Goal: Task Accomplishment & Management: Use online tool/utility

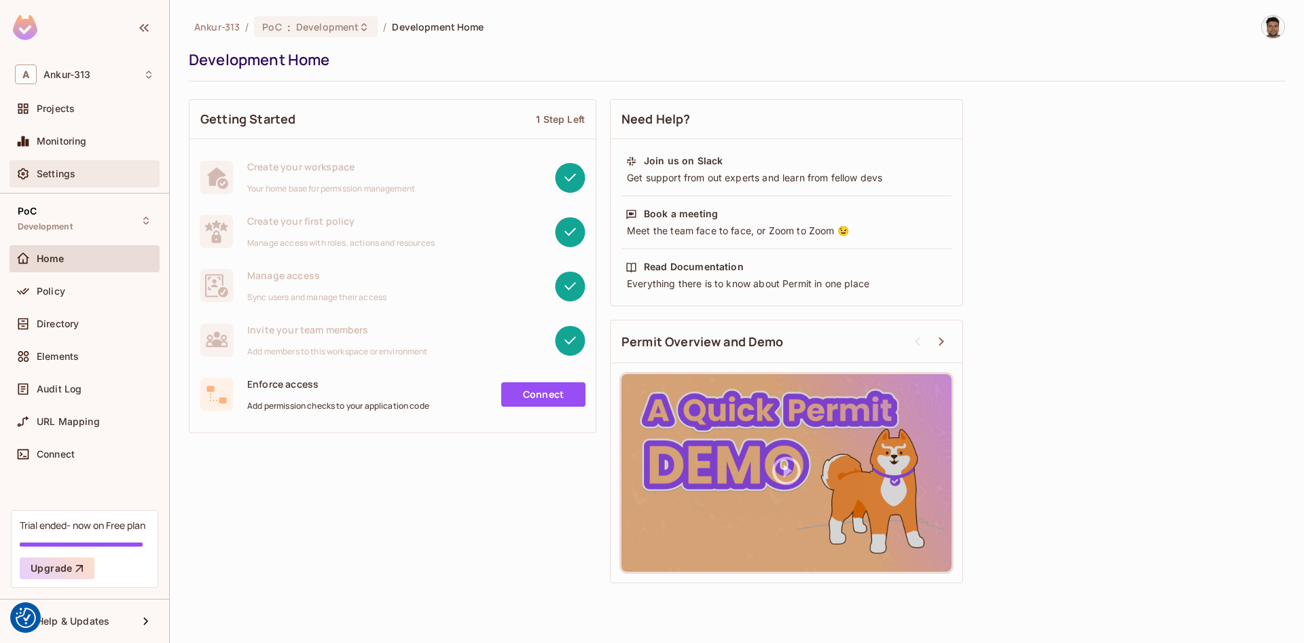
click at [67, 170] on span "Settings" at bounding box center [56, 173] width 39 height 11
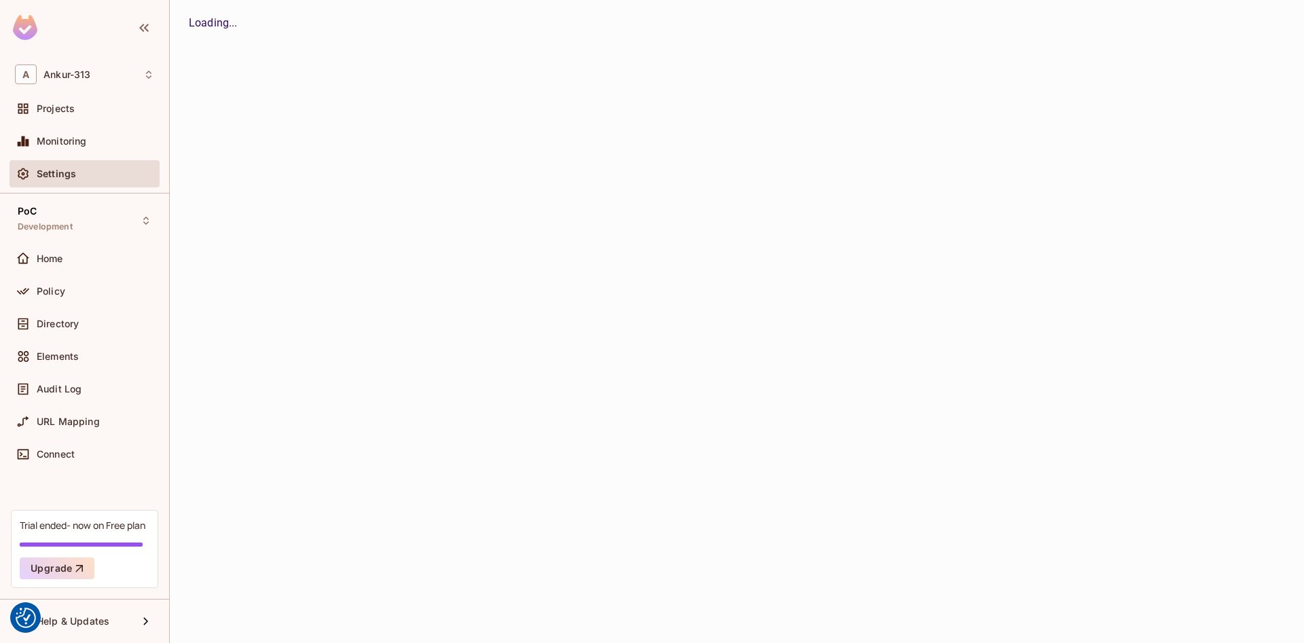
click at [57, 113] on span "Projects" at bounding box center [56, 108] width 38 height 11
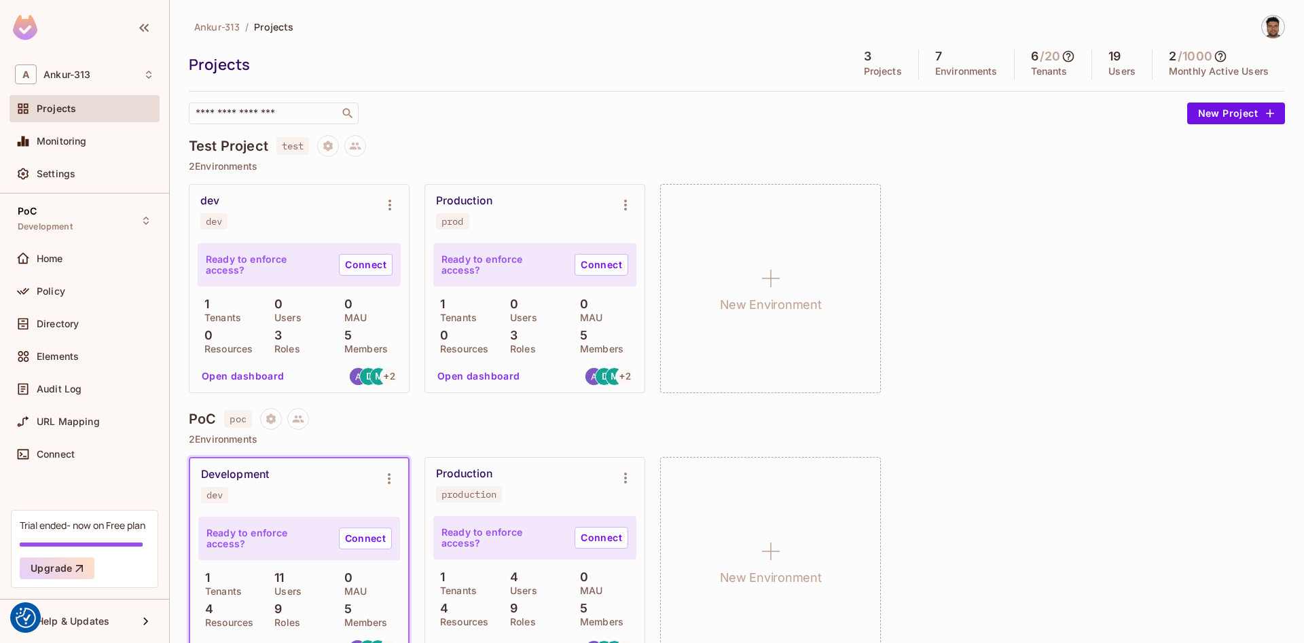
click at [253, 379] on button "Open dashboard" at bounding box center [243, 377] width 94 height 22
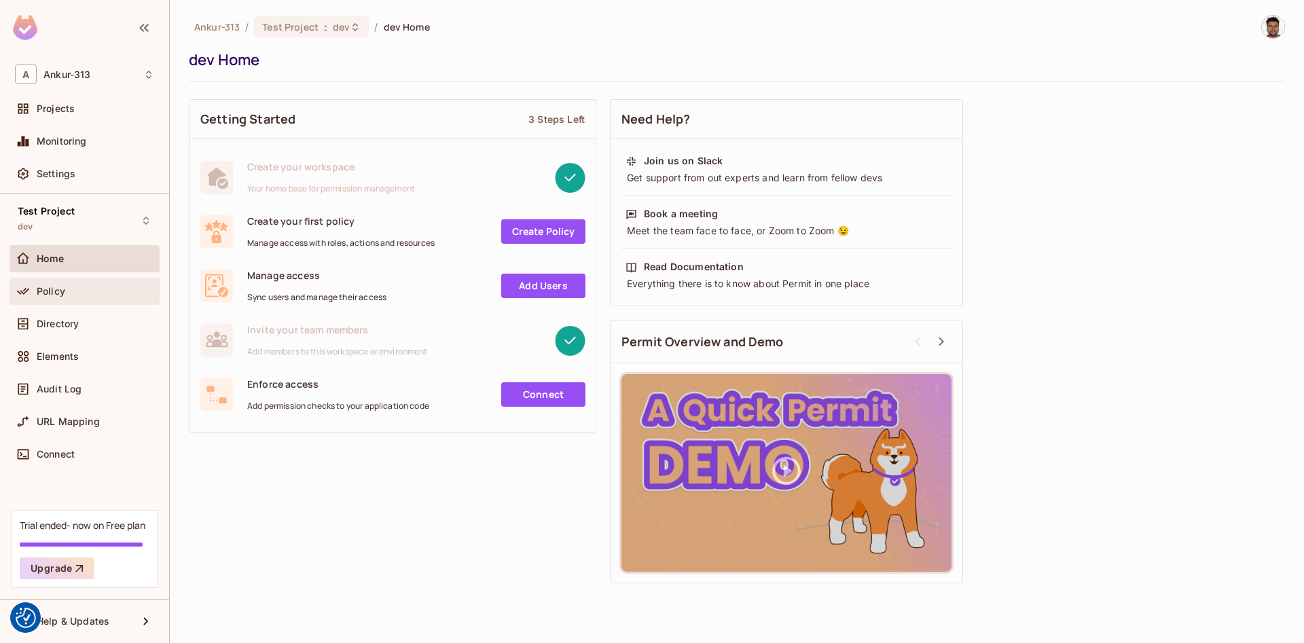
click at [46, 291] on span "Policy" at bounding box center [51, 291] width 29 height 11
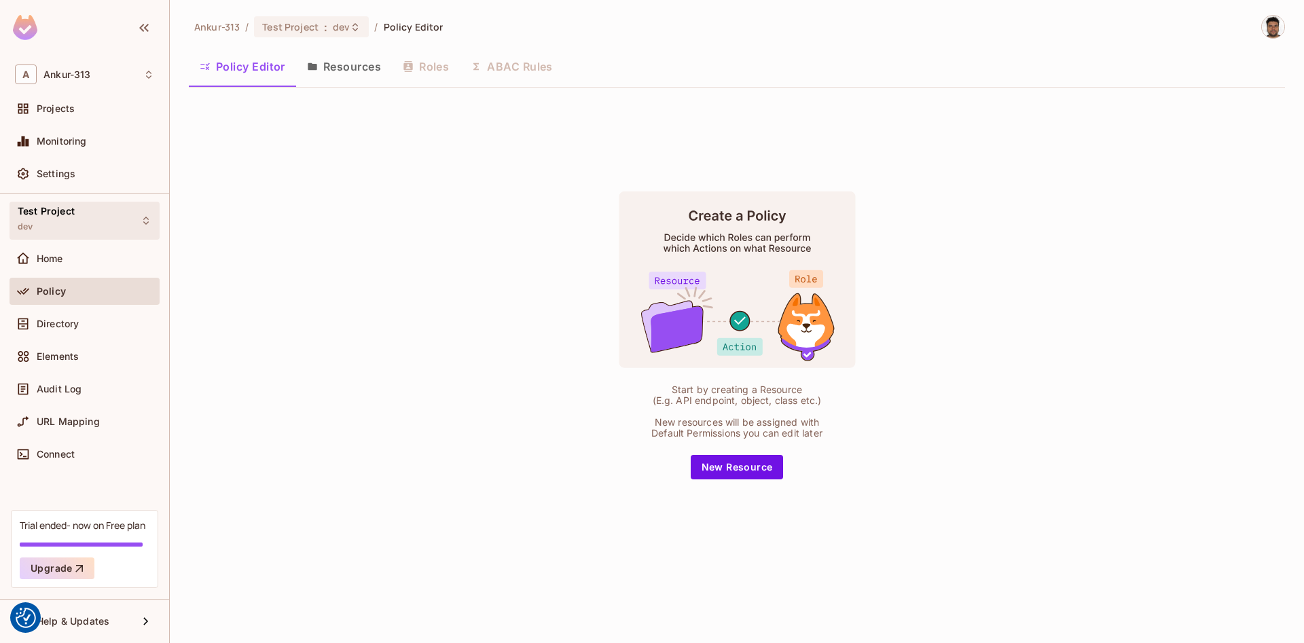
click at [143, 228] on div "Test Project dev" at bounding box center [85, 220] width 150 height 37
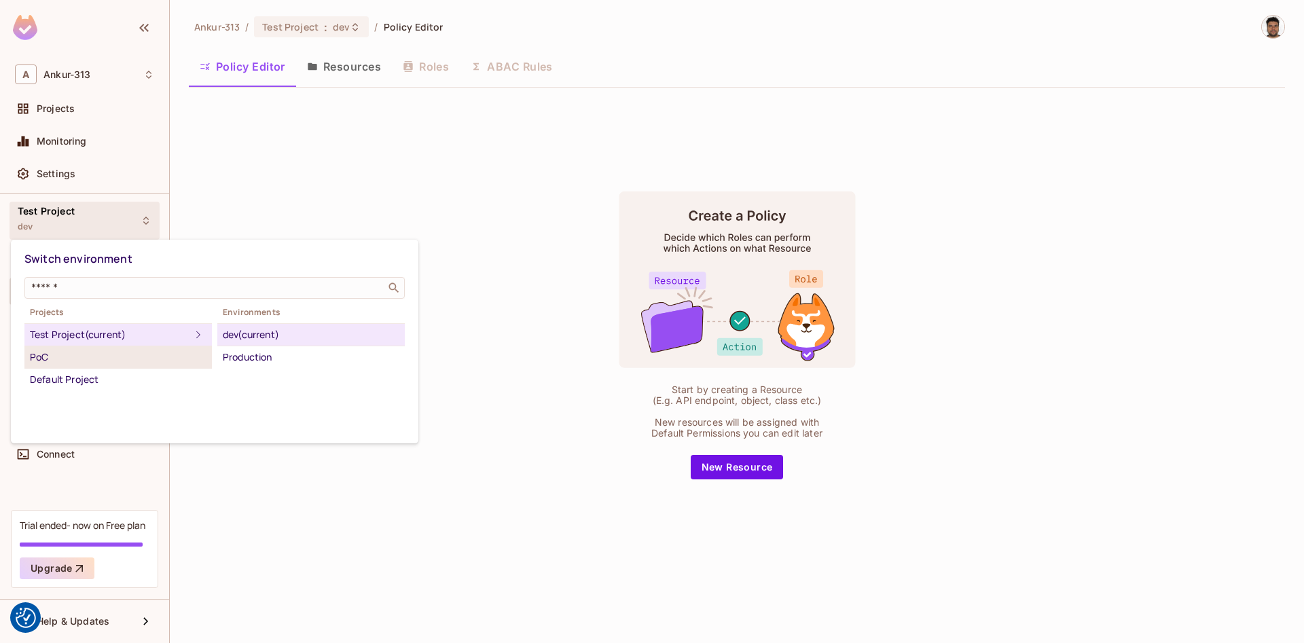
click at [122, 363] on div "PoC" at bounding box center [118, 357] width 177 height 16
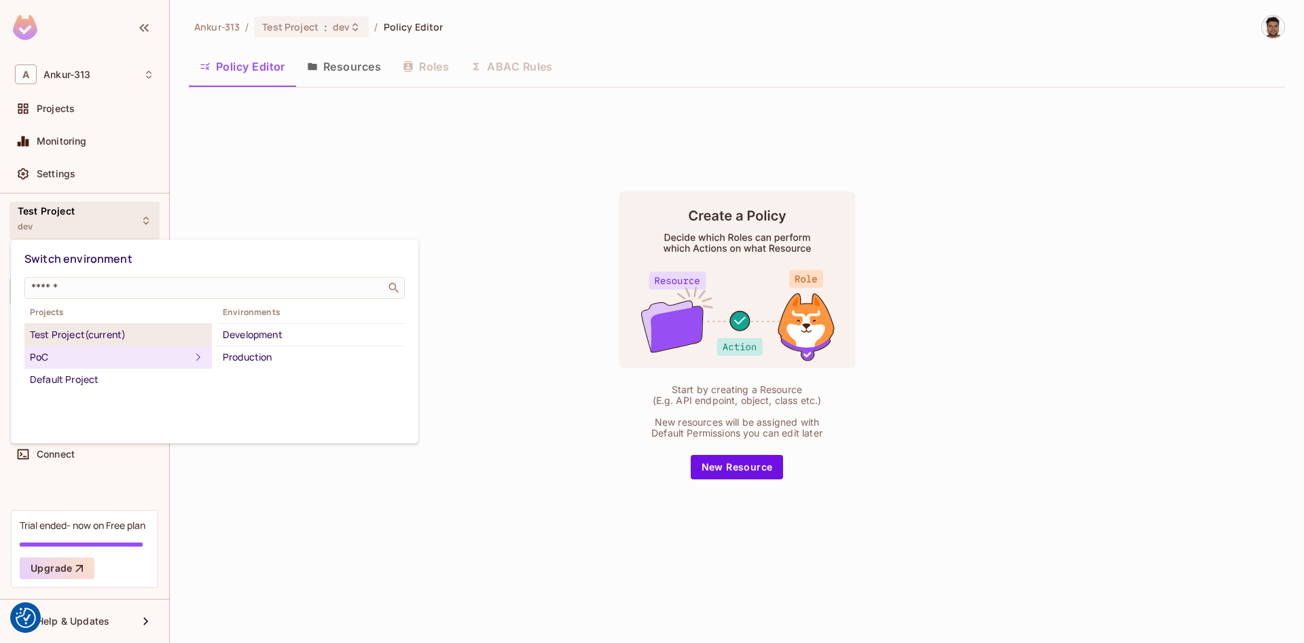
click at [85, 334] on div "Test Project (current)" at bounding box center [118, 335] width 177 height 16
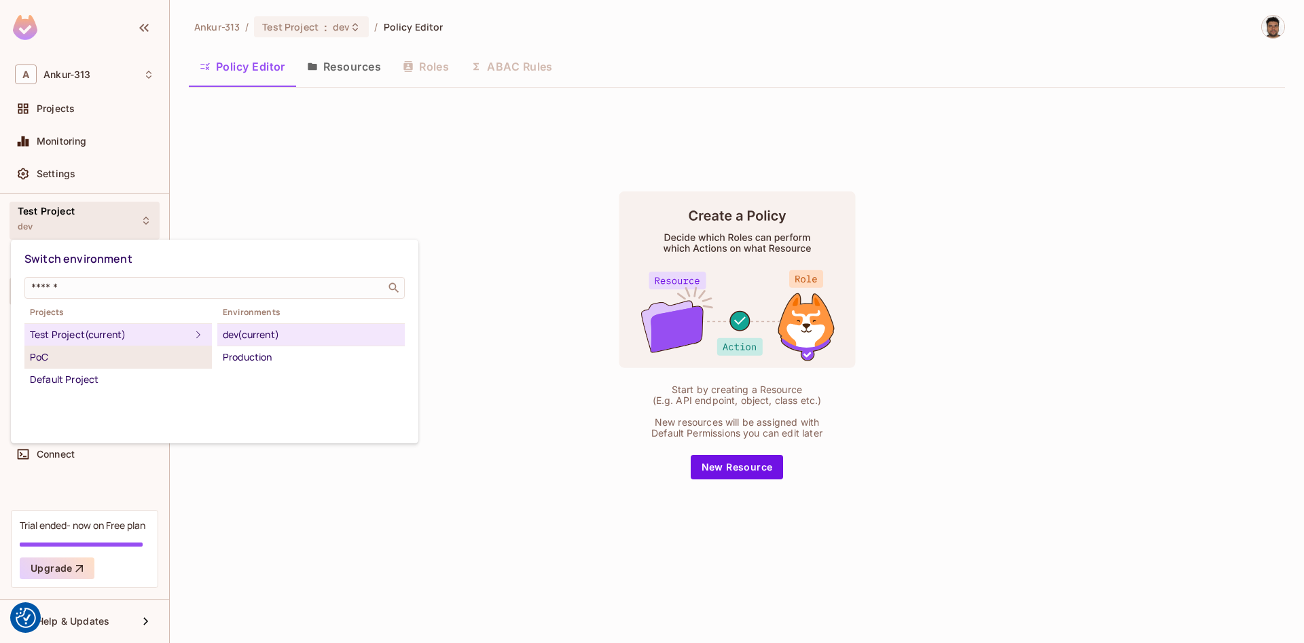
click at [77, 354] on div "PoC" at bounding box center [118, 357] width 177 height 16
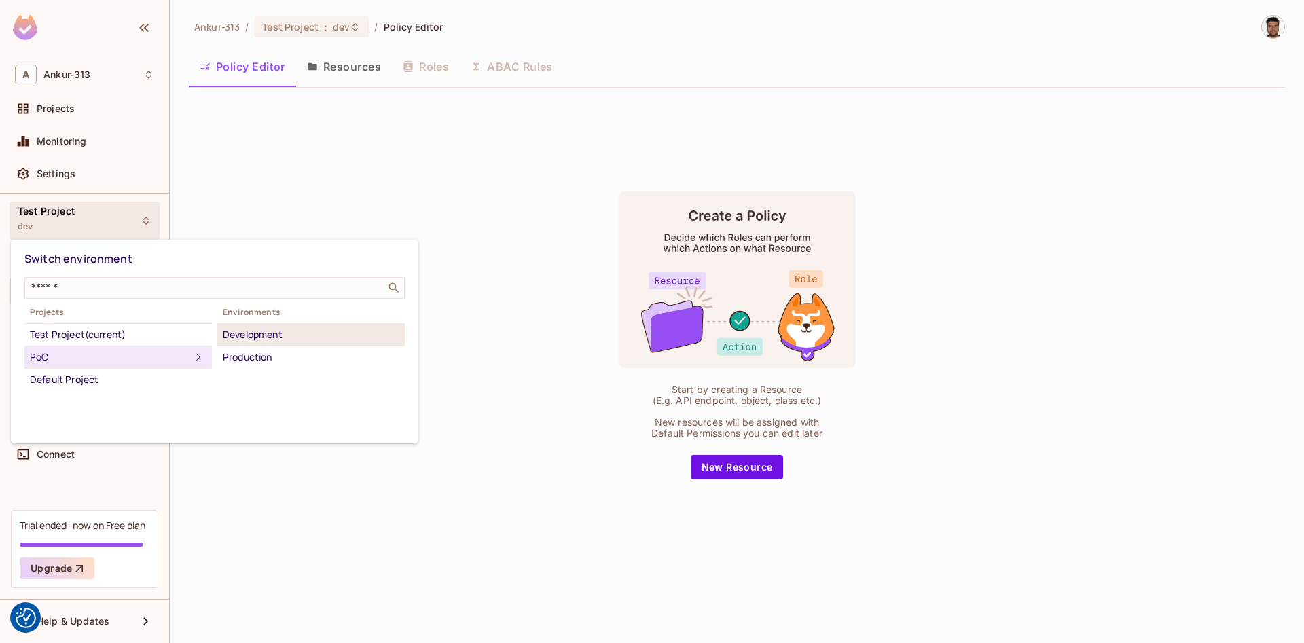
click at [251, 336] on div "Development" at bounding box center [311, 335] width 177 height 16
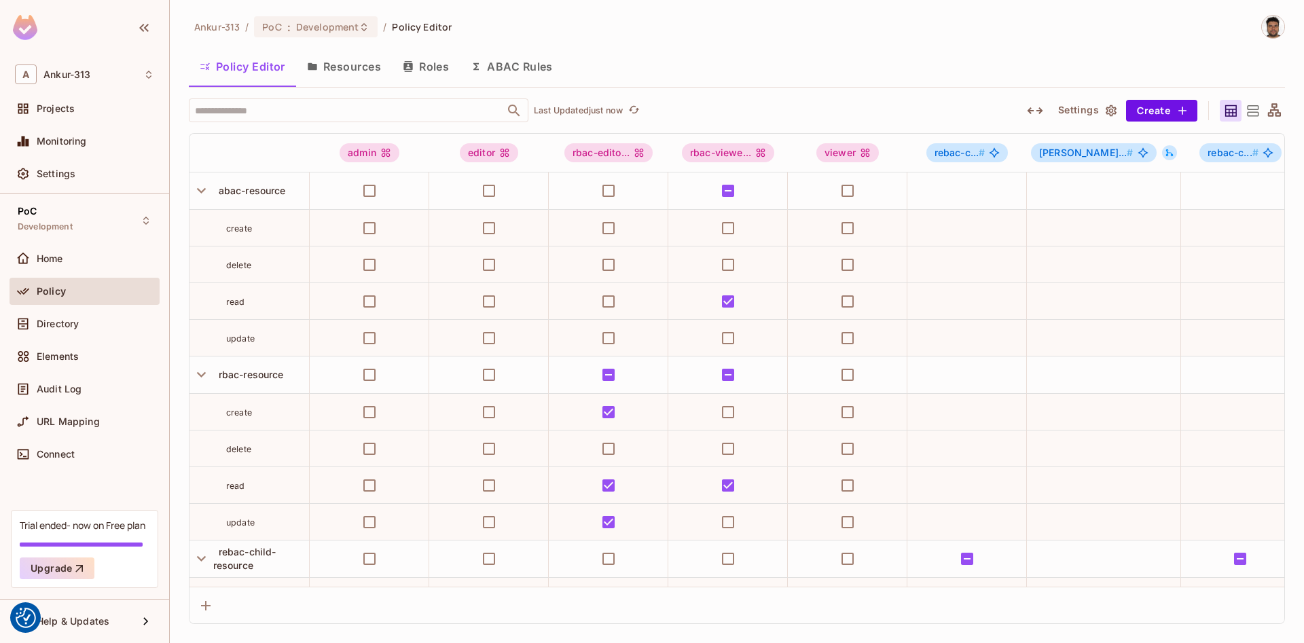
click at [1087, 112] on button "Settings" at bounding box center [1087, 111] width 68 height 22
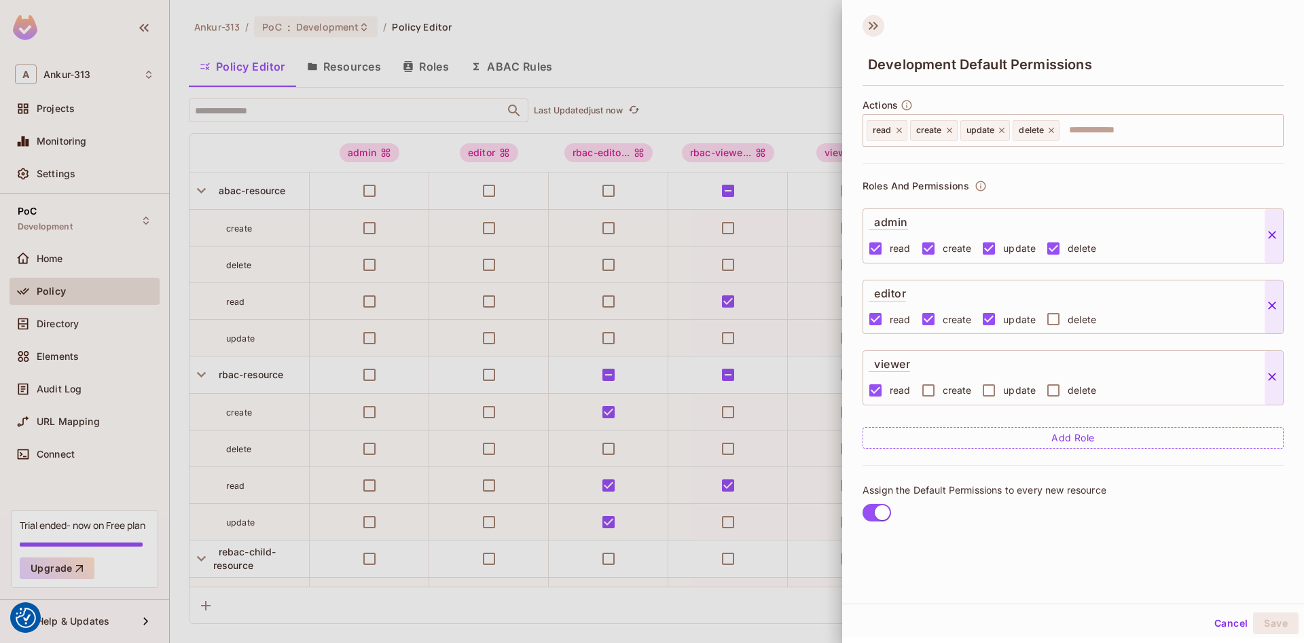
click at [874, 30] on icon at bounding box center [874, 26] width 22 height 22
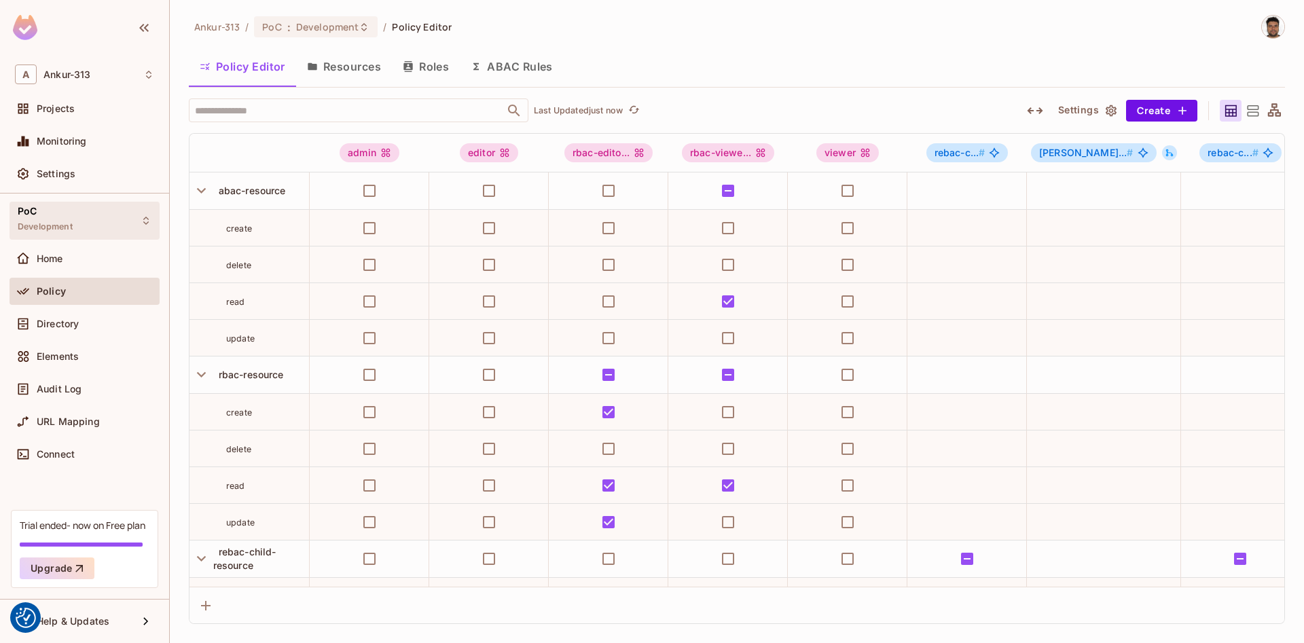
click at [56, 215] on div "PoC Development" at bounding box center [45, 220] width 55 height 29
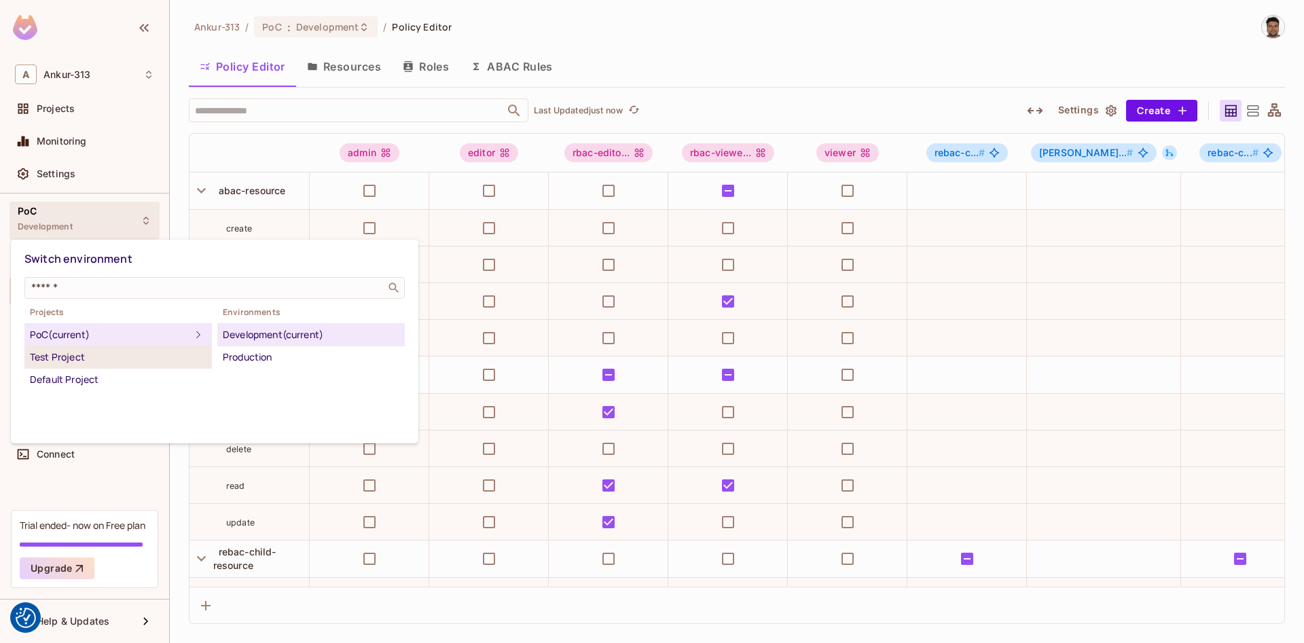
click at [73, 360] on div "Test Project" at bounding box center [118, 357] width 177 height 16
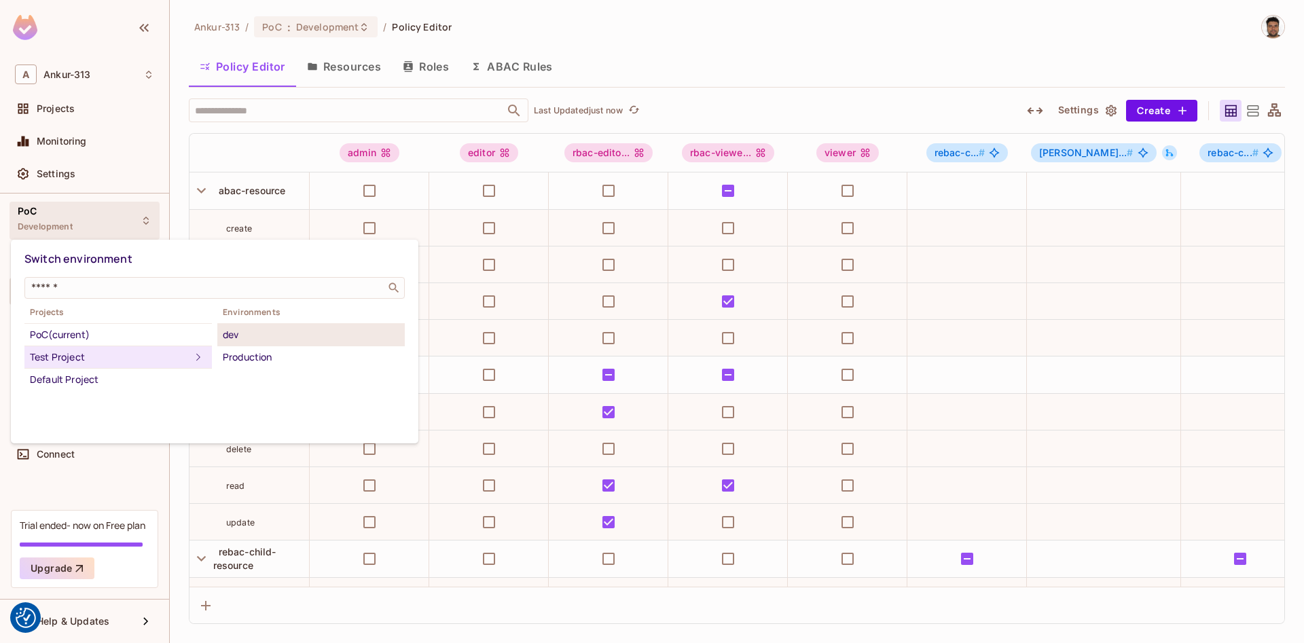
click at [234, 331] on div "dev" at bounding box center [311, 335] width 177 height 16
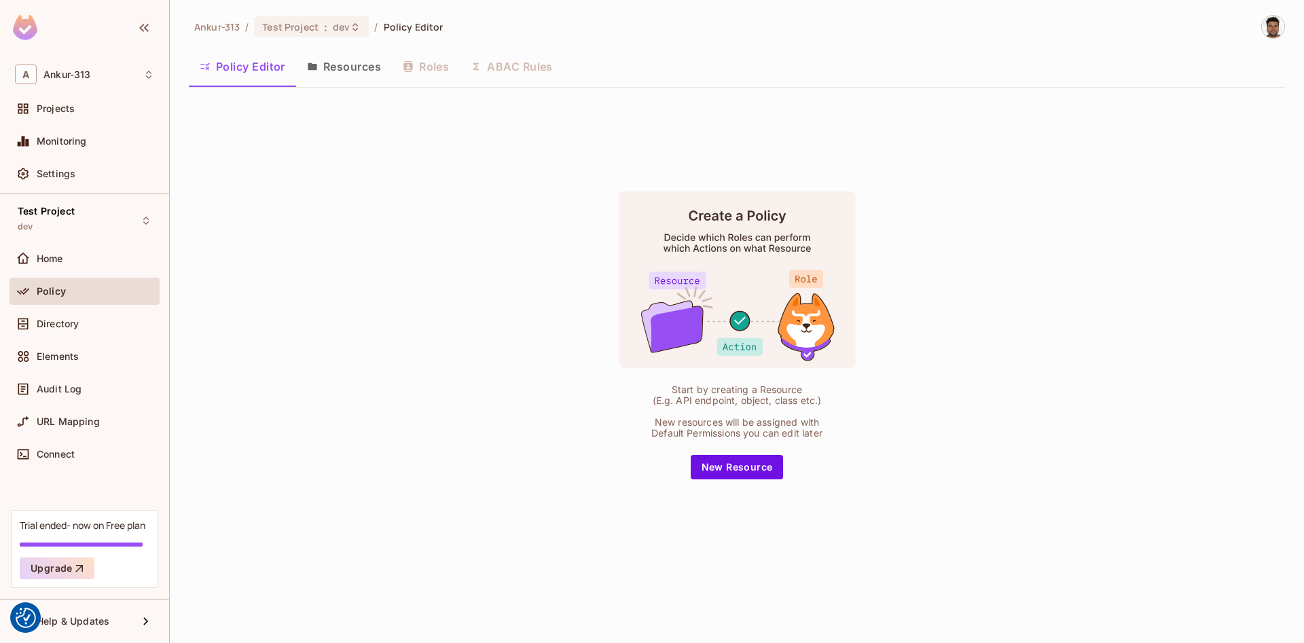
click at [737, 479] on button "New Resource" at bounding box center [737, 467] width 93 height 24
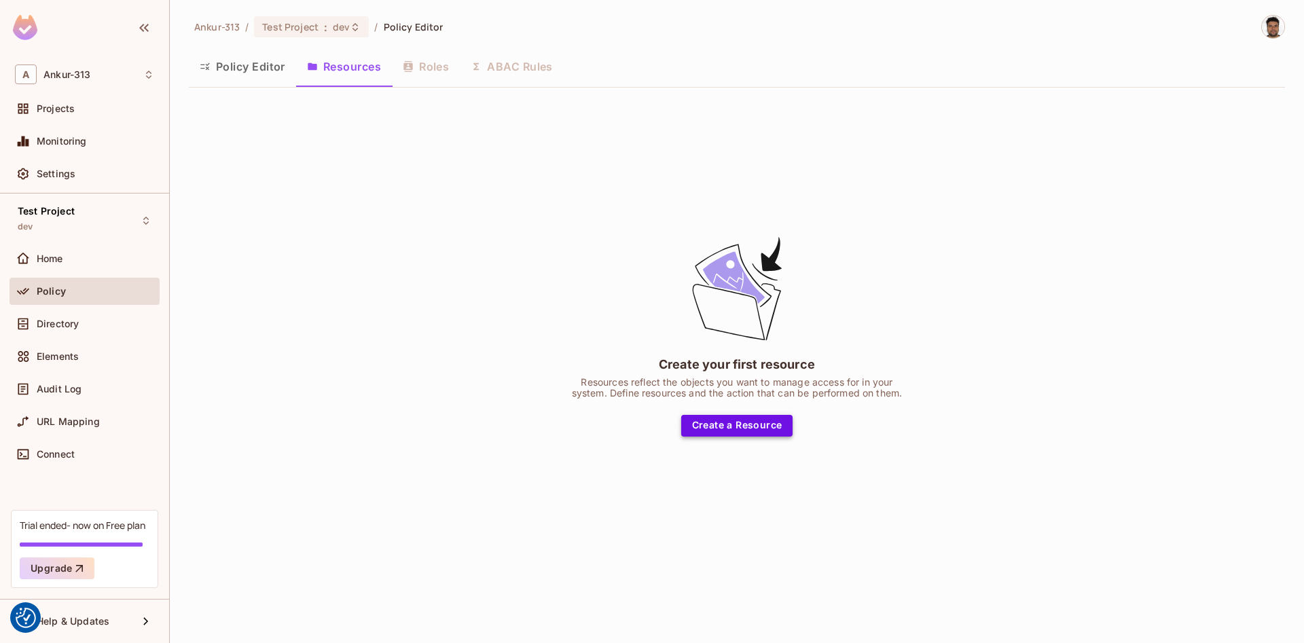
click at [738, 421] on button "Create a Resource" at bounding box center [737, 426] width 112 height 22
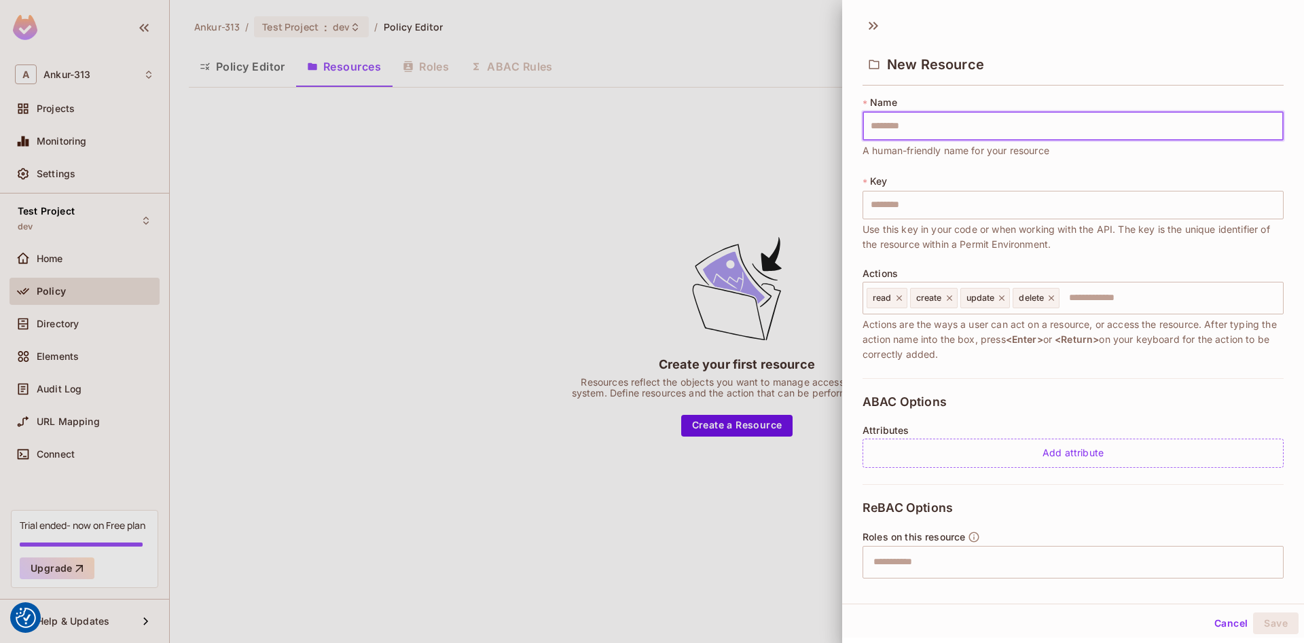
click at [918, 122] on input "text" at bounding box center [1073, 126] width 421 height 29
type input "*"
type input "***"
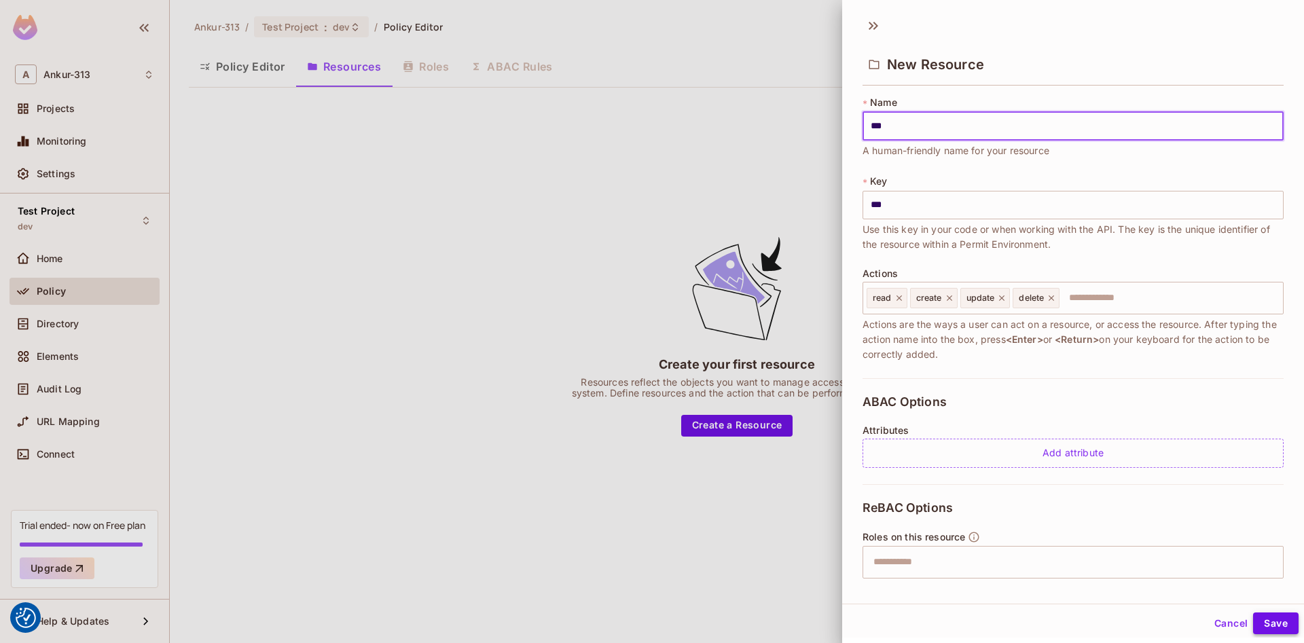
type input "***"
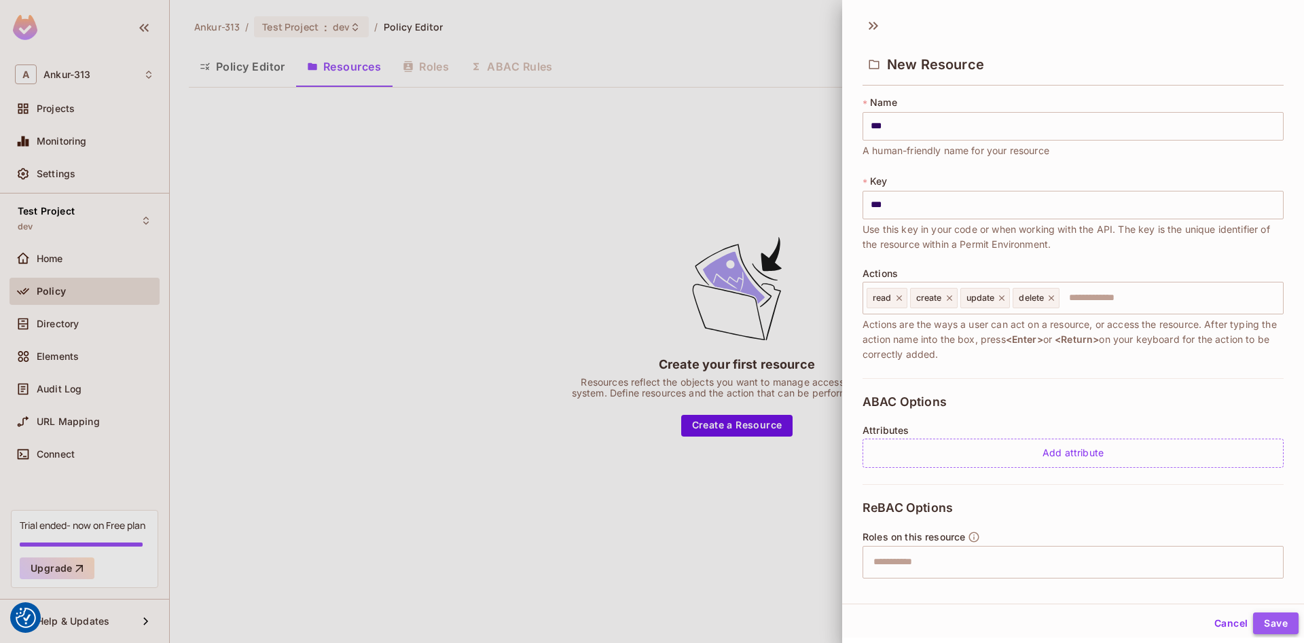
click at [1277, 626] on button "Save" at bounding box center [1276, 624] width 46 height 22
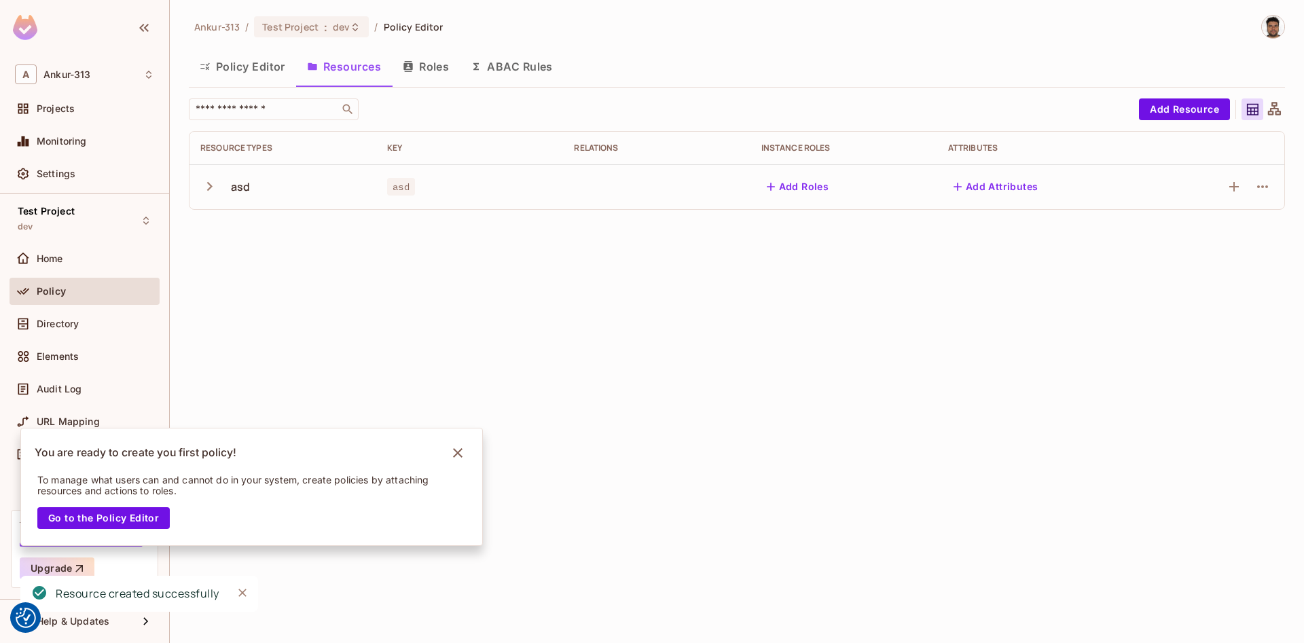
click at [251, 67] on button "Policy Editor" at bounding box center [242, 67] width 107 height 34
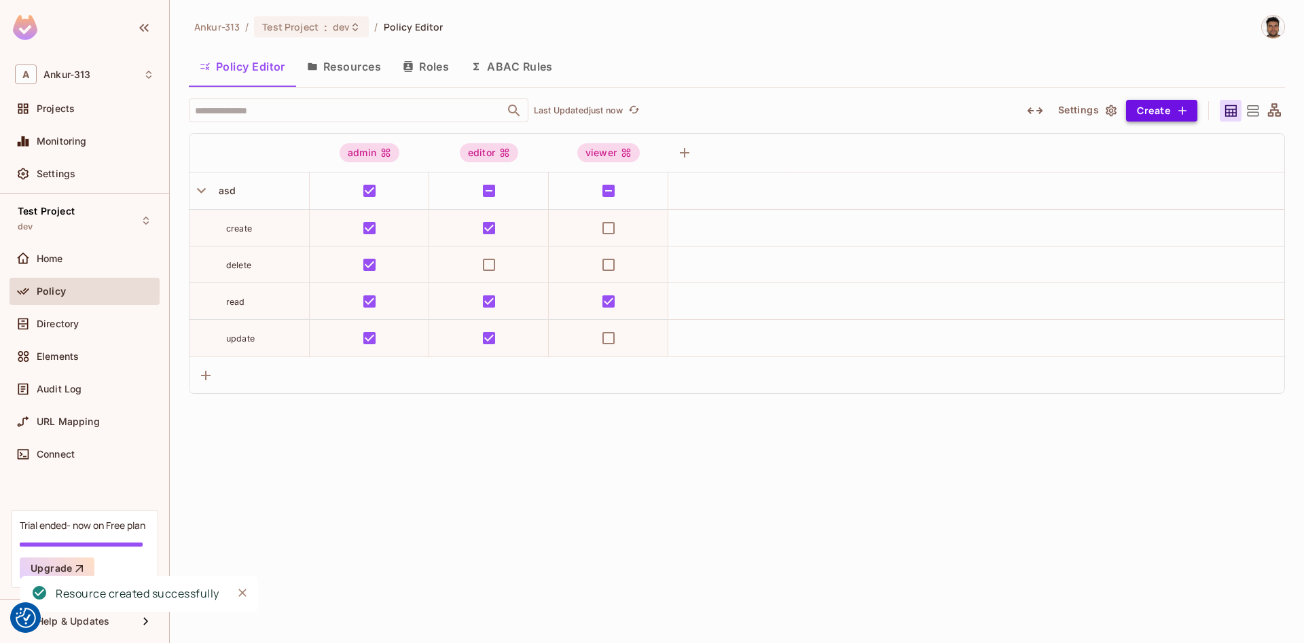
click at [1168, 109] on button "Create" at bounding box center [1161, 111] width 71 height 22
click at [1094, 111] on button "Settings" at bounding box center [1087, 111] width 68 height 22
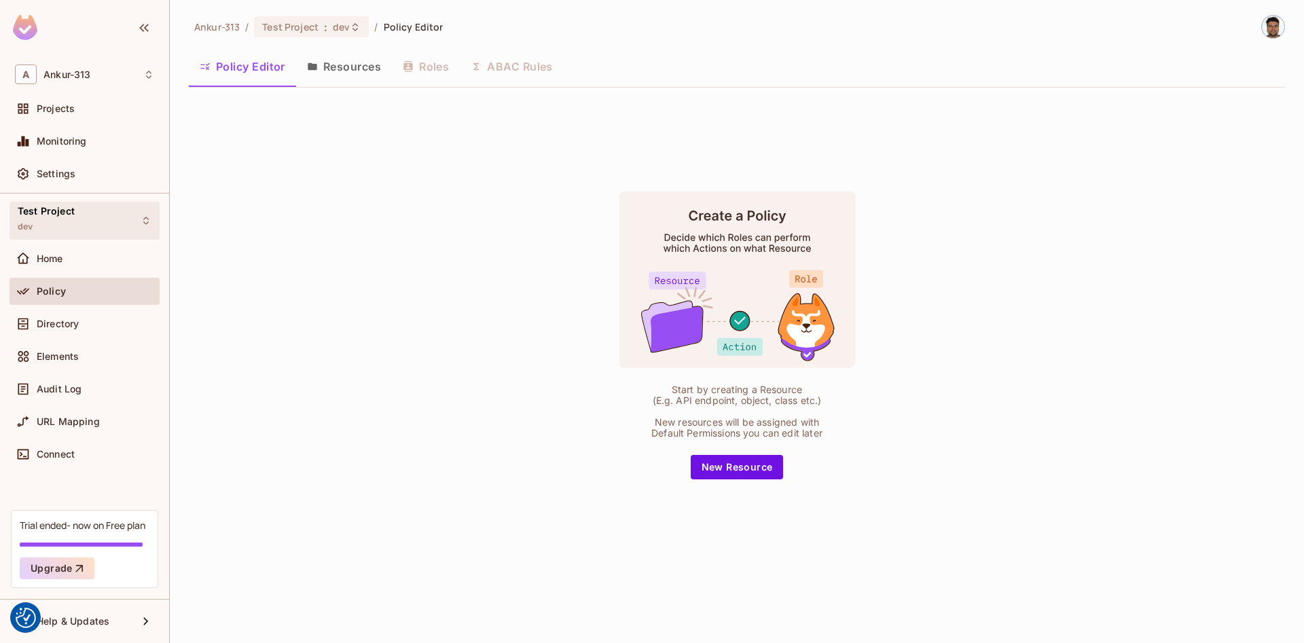
click at [50, 216] on span "Test Project" at bounding box center [46, 211] width 57 height 11
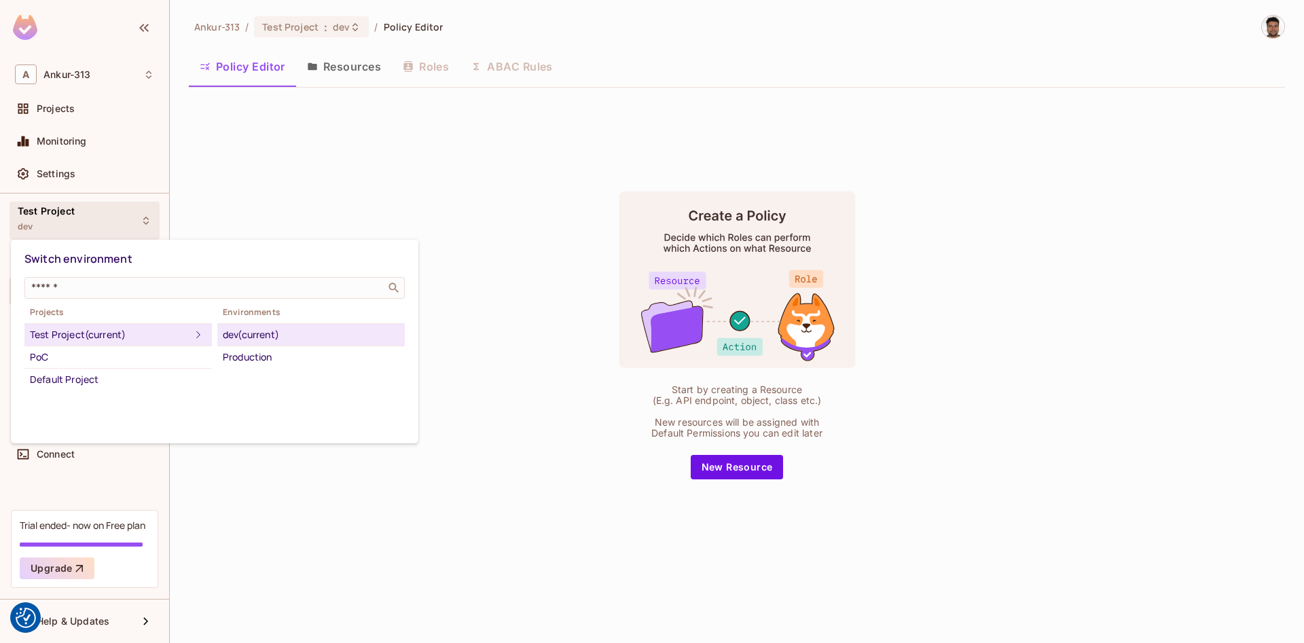
click at [240, 338] on div "dev (current)" at bounding box center [311, 335] width 177 height 16
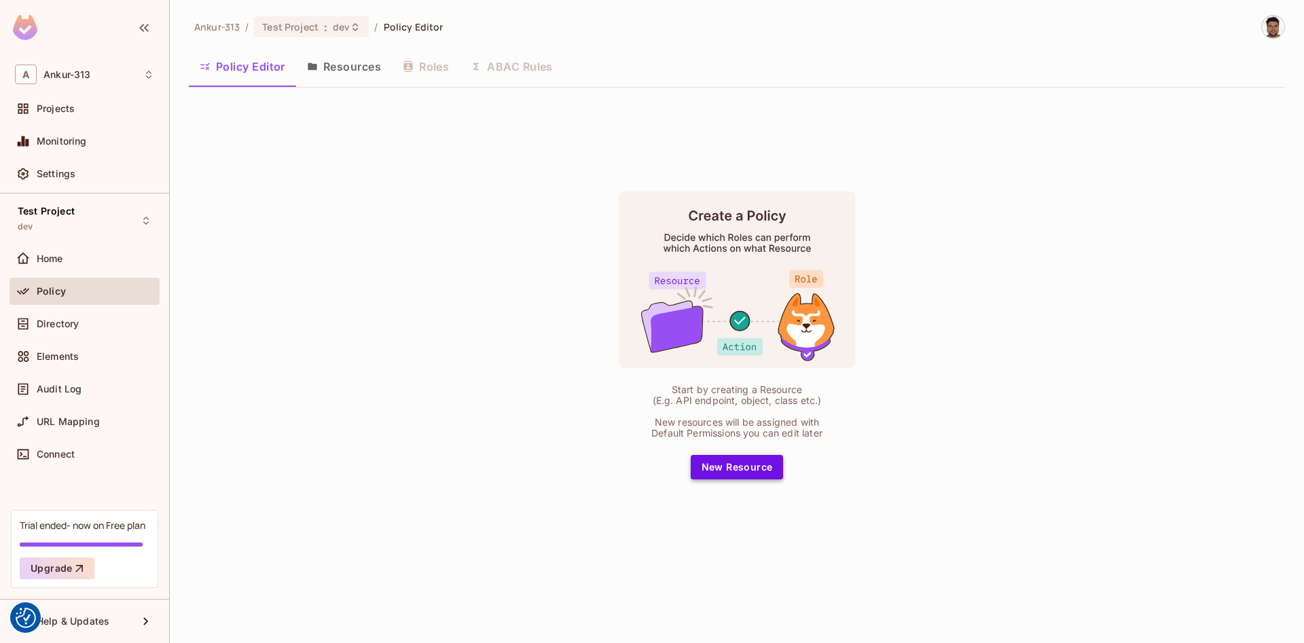
click at [732, 475] on button "New Resource" at bounding box center [737, 467] width 93 height 24
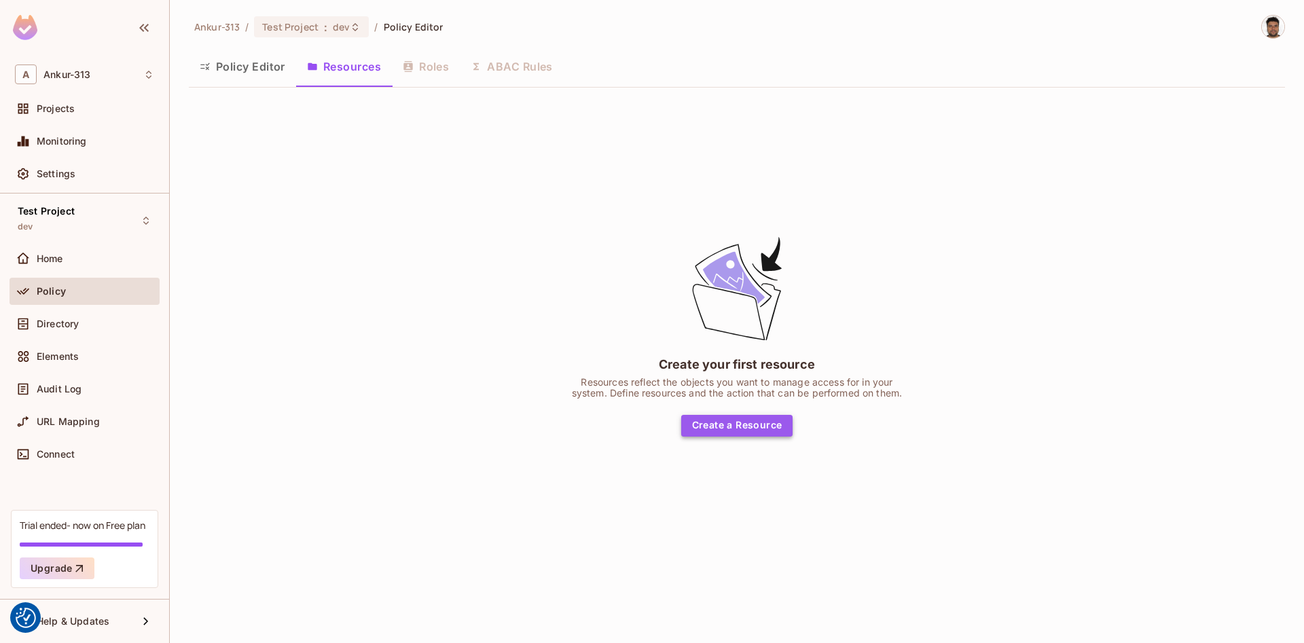
click at [747, 433] on button "Create a Resource" at bounding box center [737, 426] width 112 height 22
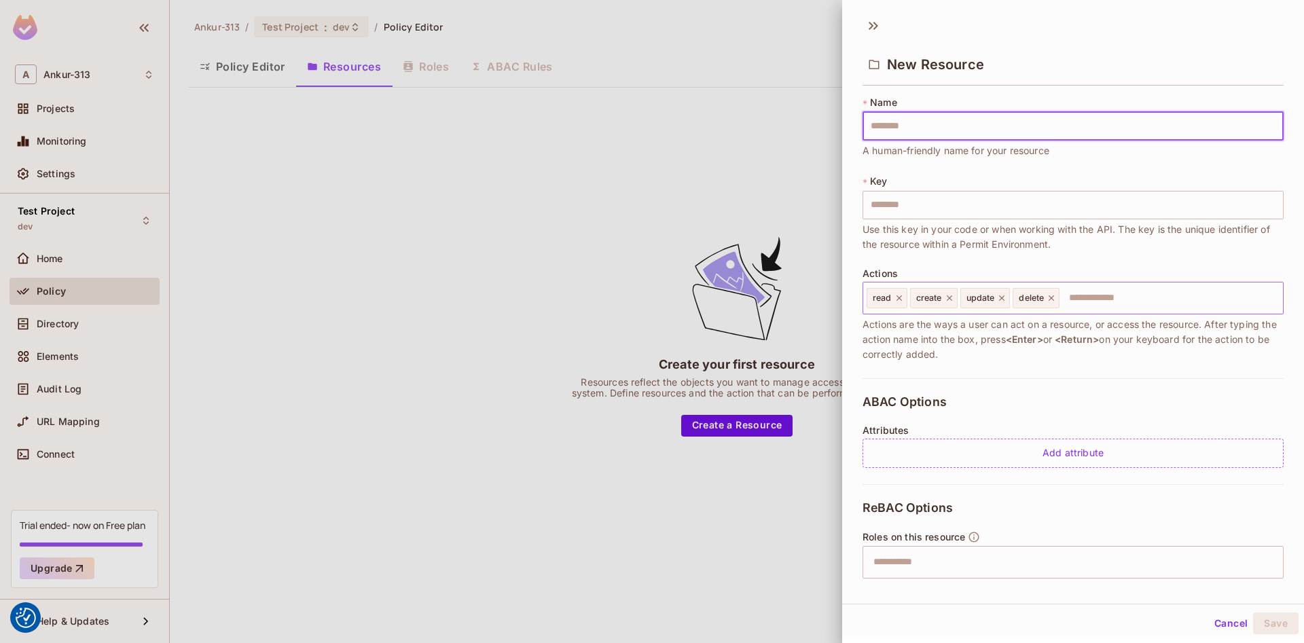
type input "*"
type input "***"
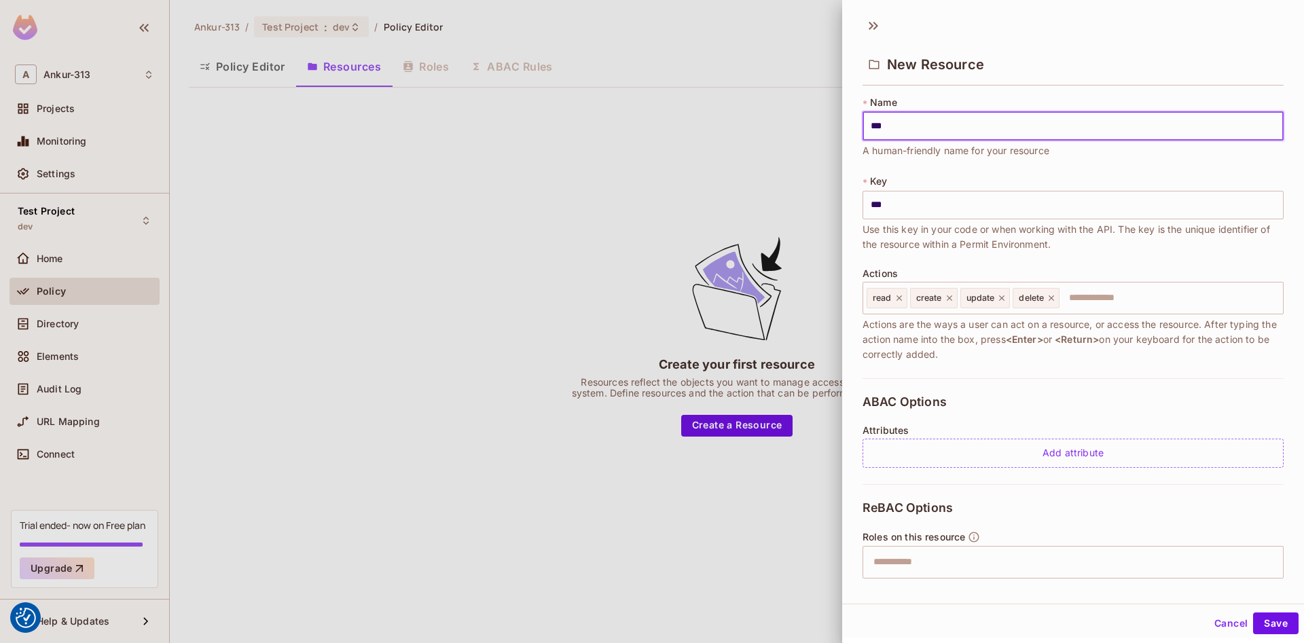
click at [1277, 629] on button "Save" at bounding box center [1276, 624] width 46 height 22
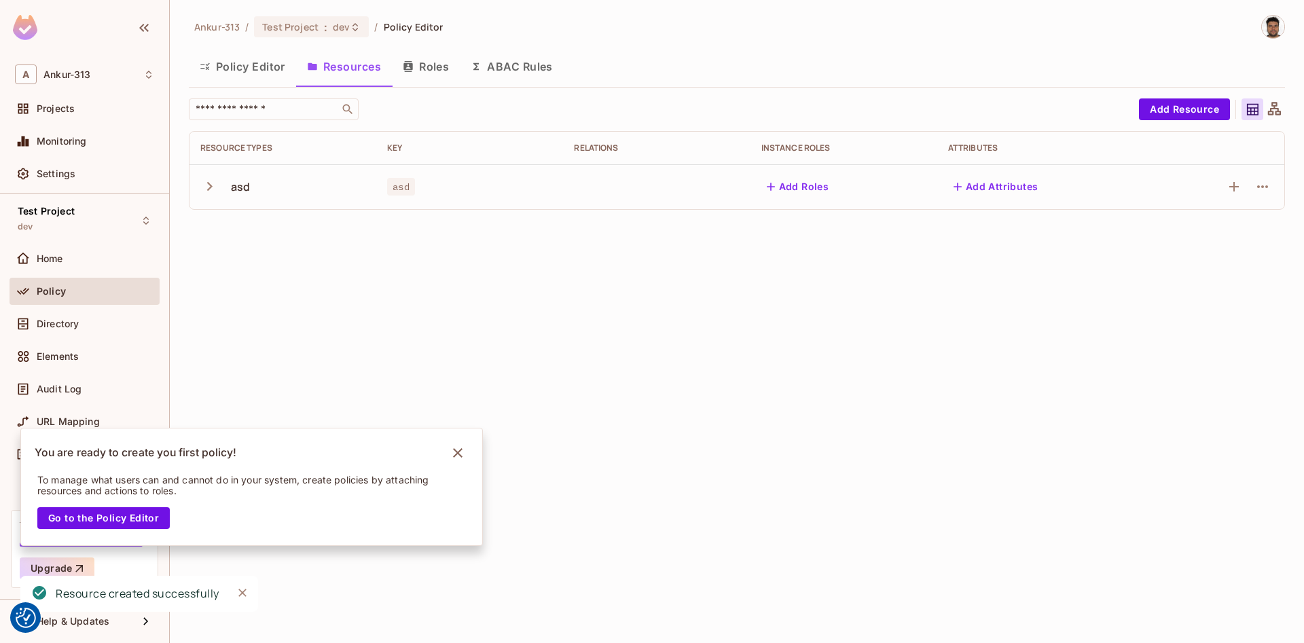
click at [232, 73] on button "Policy Editor" at bounding box center [242, 67] width 107 height 34
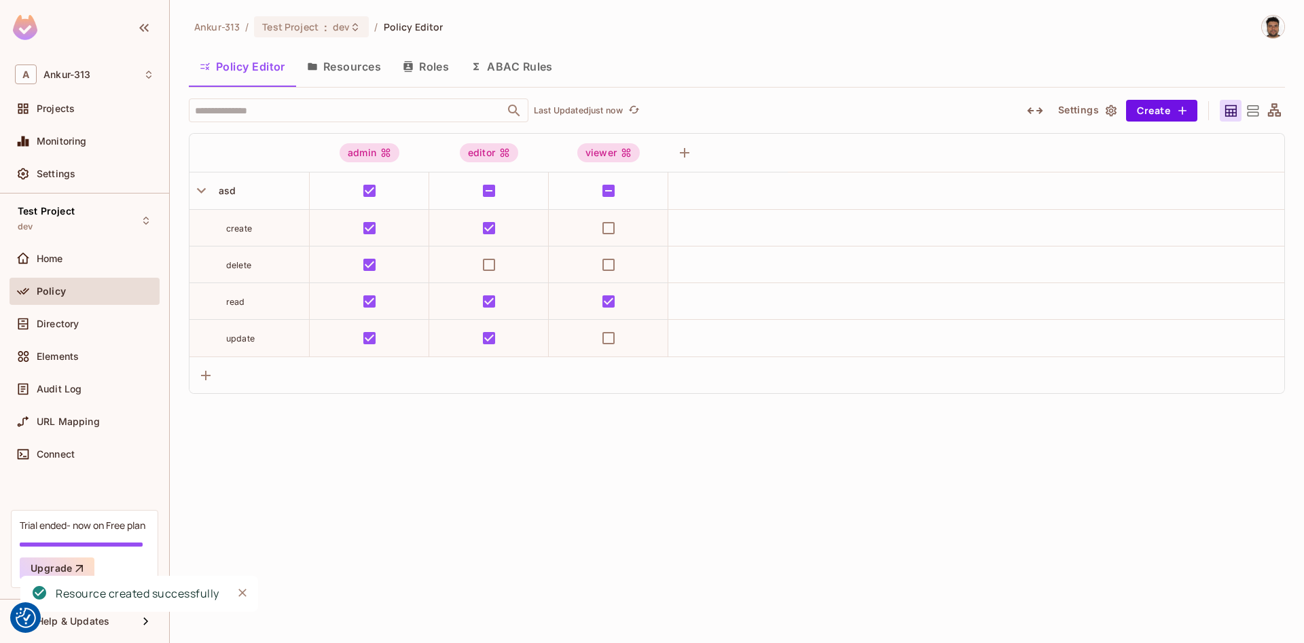
click at [1103, 111] on button "Settings" at bounding box center [1087, 111] width 68 height 22
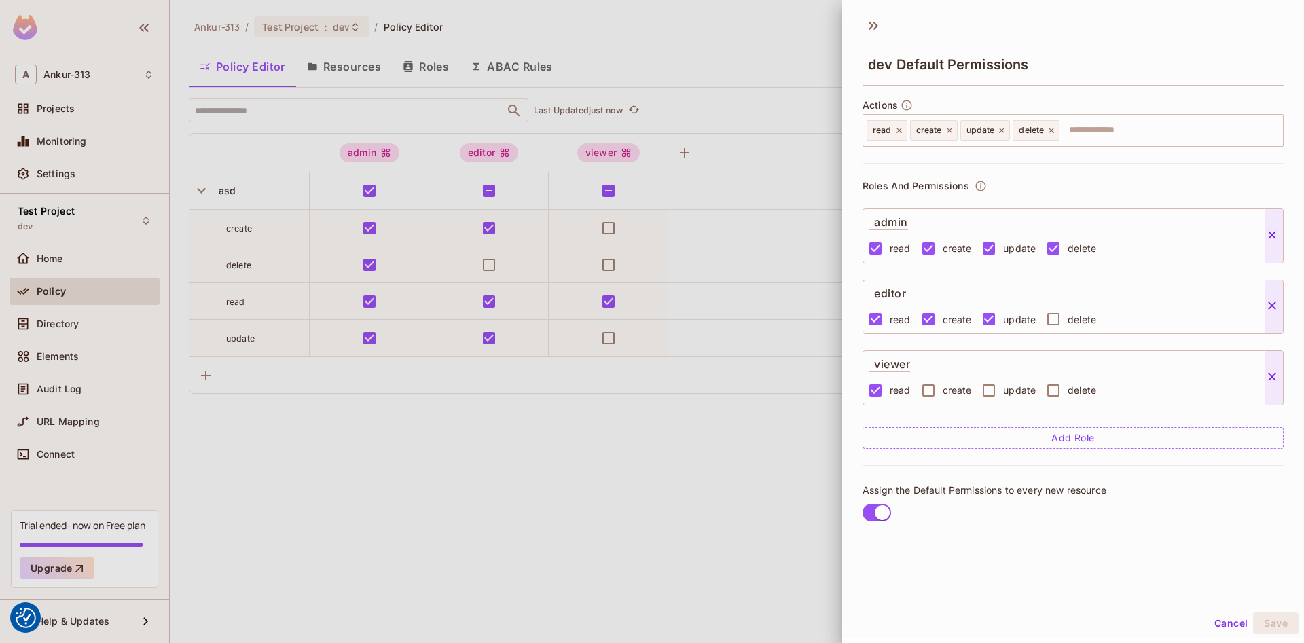
click at [382, 549] on div at bounding box center [652, 321] width 1304 height 643
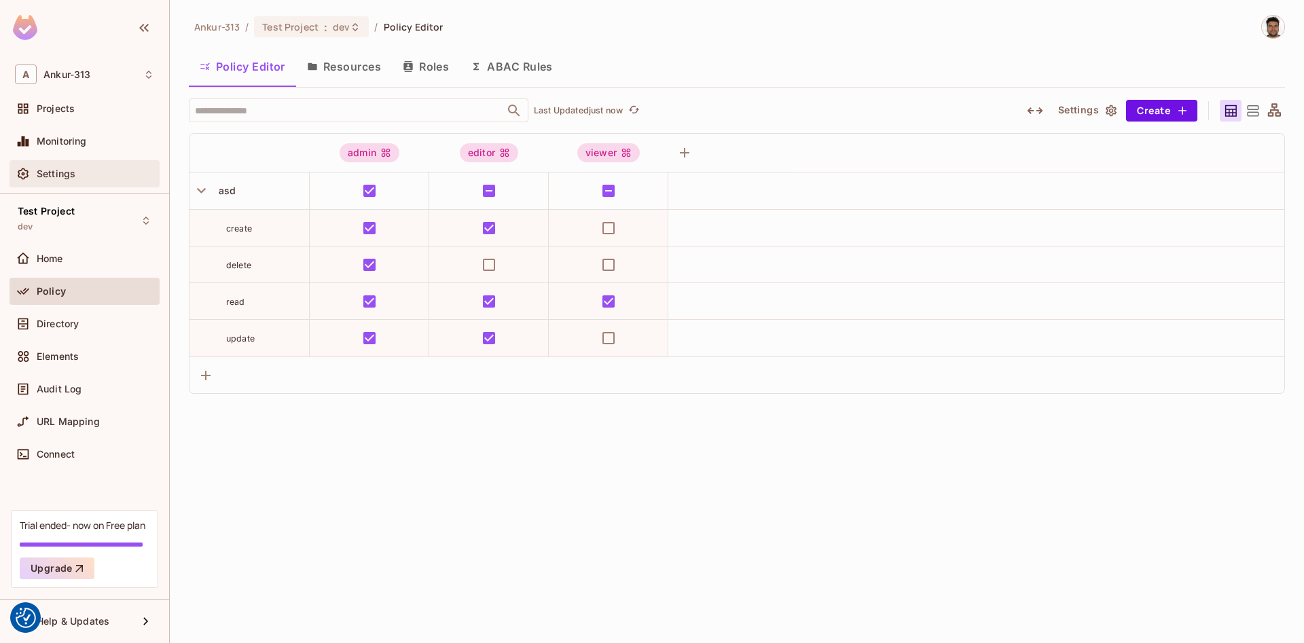
click at [50, 166] on div "Settings" at bounding box center [84, 174] width 139 height 16
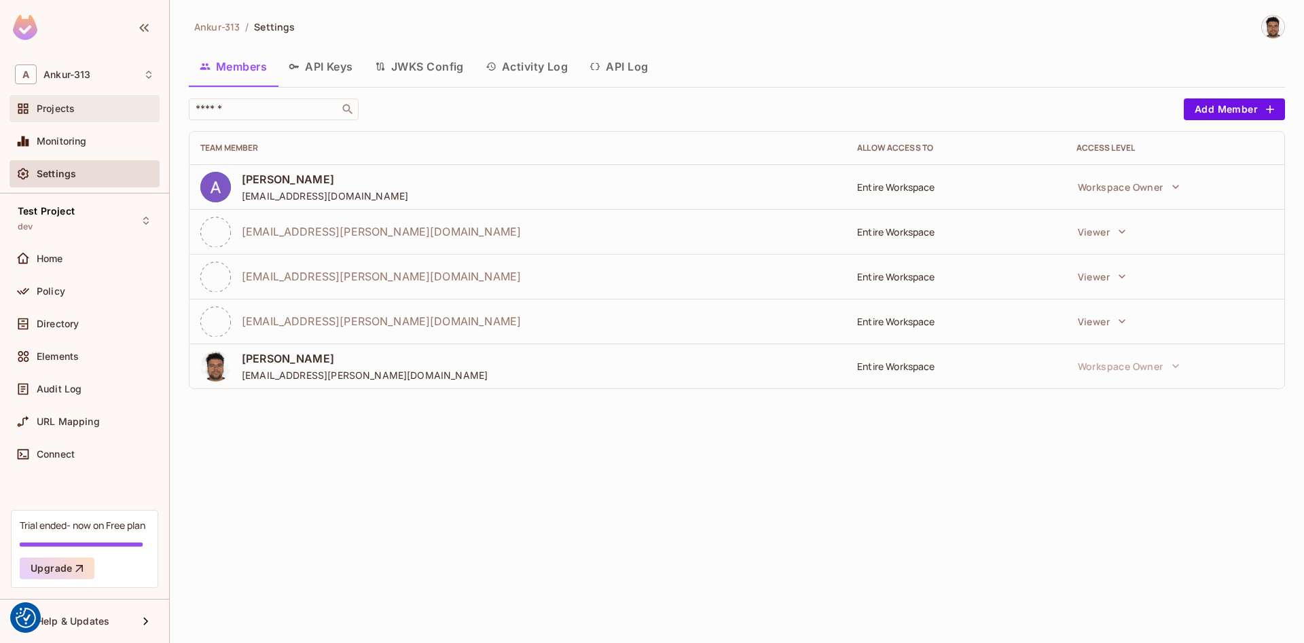
click at [54, 119] on div "Projects" at bounding box center [85, 108] width 150 height 27
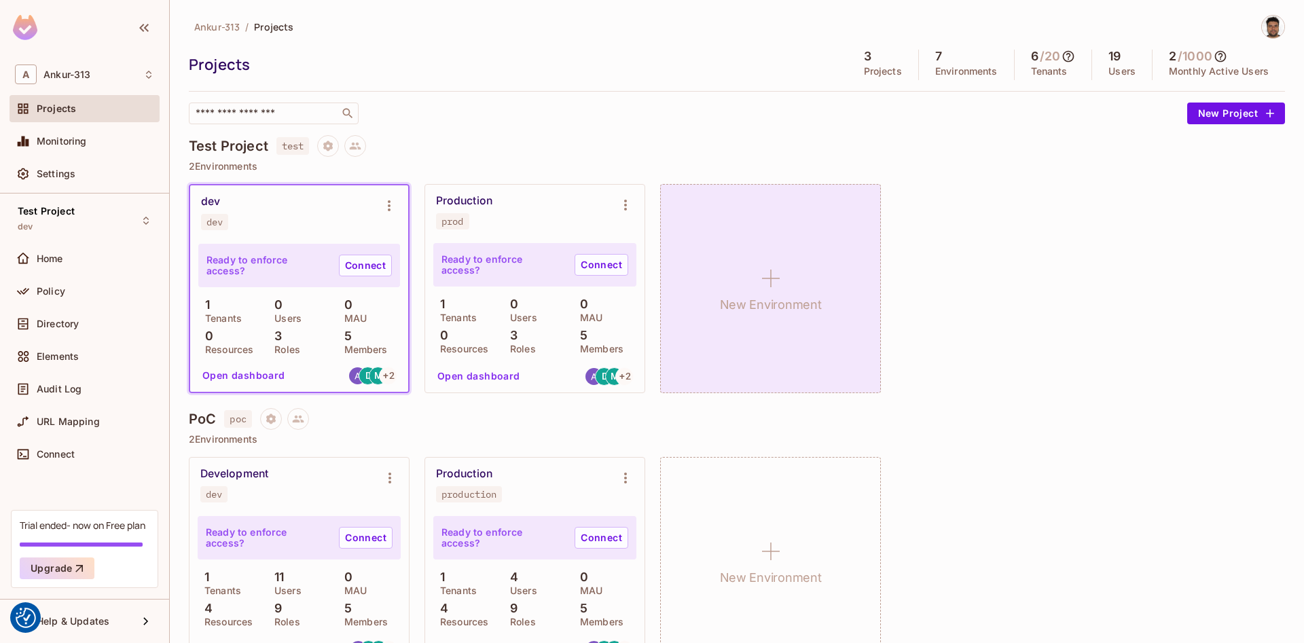
click at [774, 278] on icon at bounding box center [771, 278] width 33 height 33
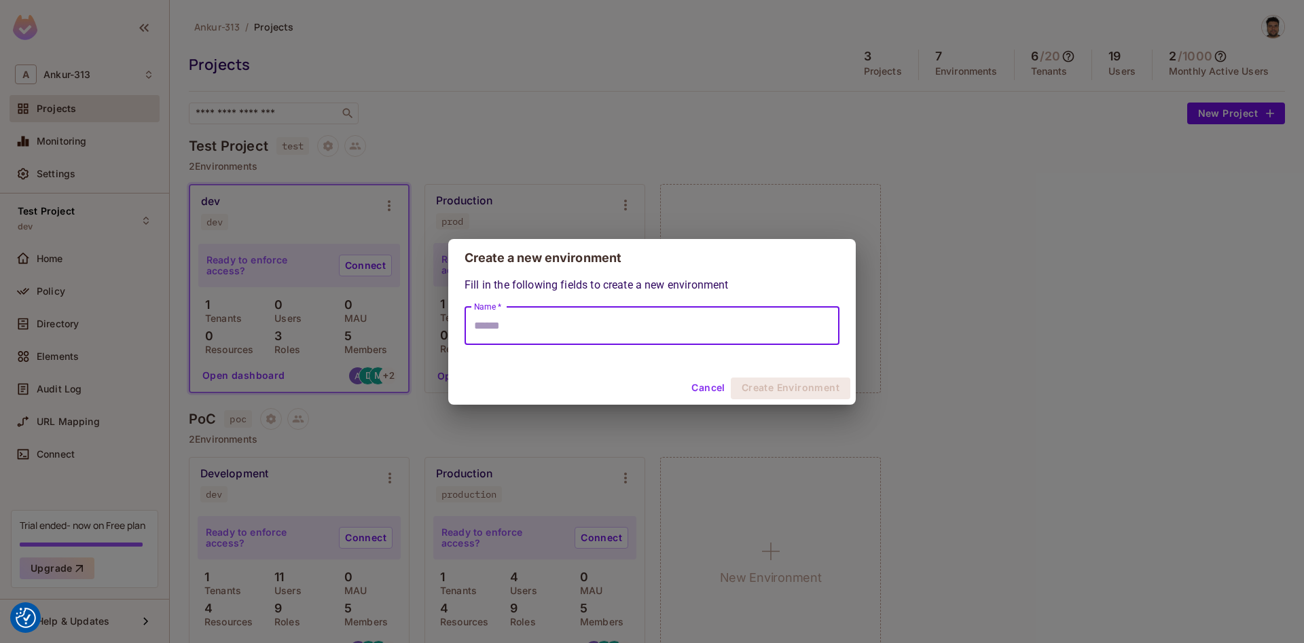
click at [501, 334] on input "Name *" at bounding box center [652, 326] width 375 height 38
type input "****"
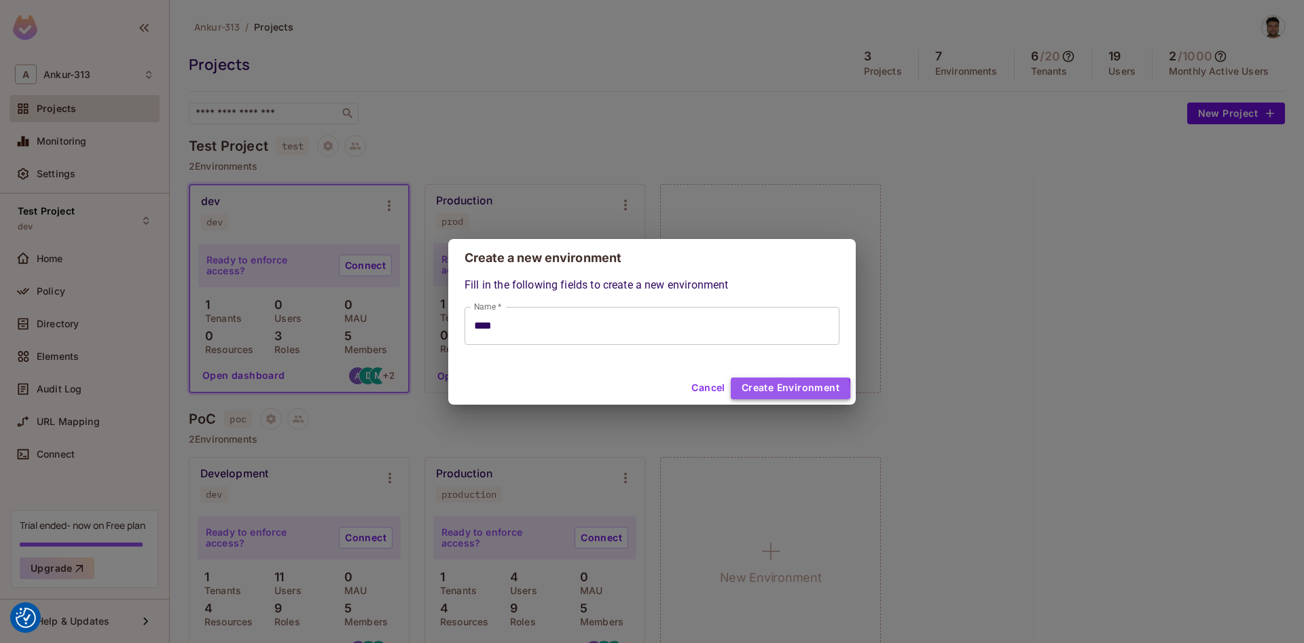
click at [782, 391] on button "Create Environment" at bounding box center [791, 389] width 120 height 22
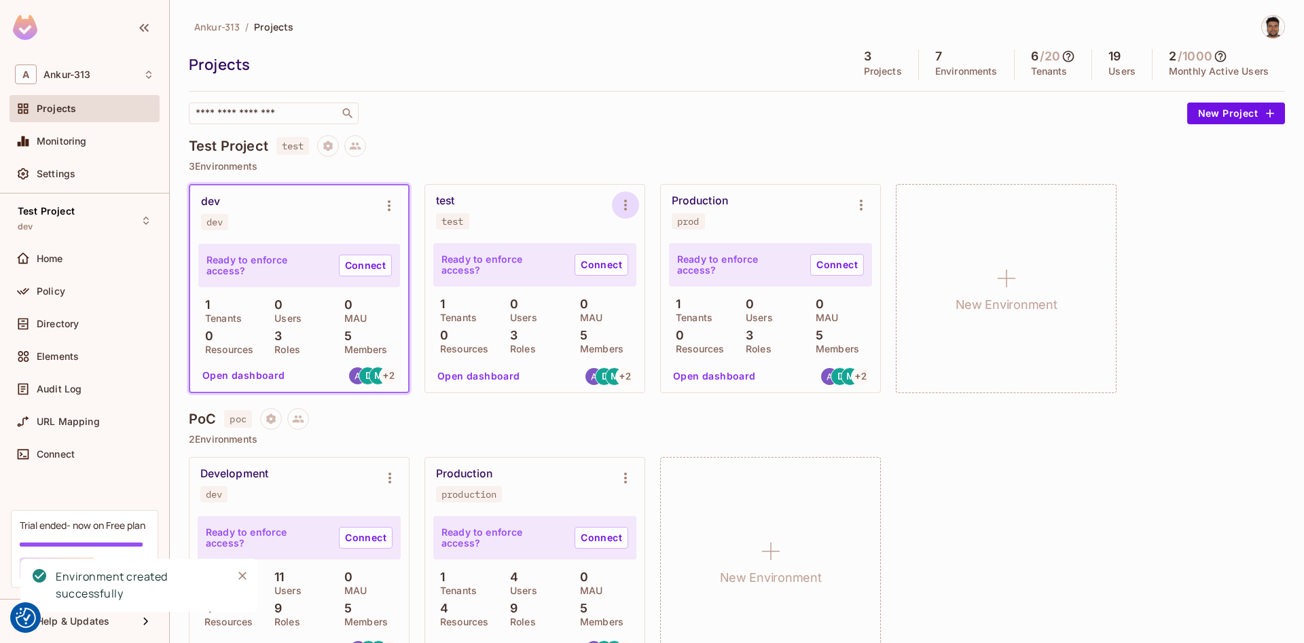
click at [626, 205] on icon "Environment settings" at bounding box center [625, 205] width 3 height 11
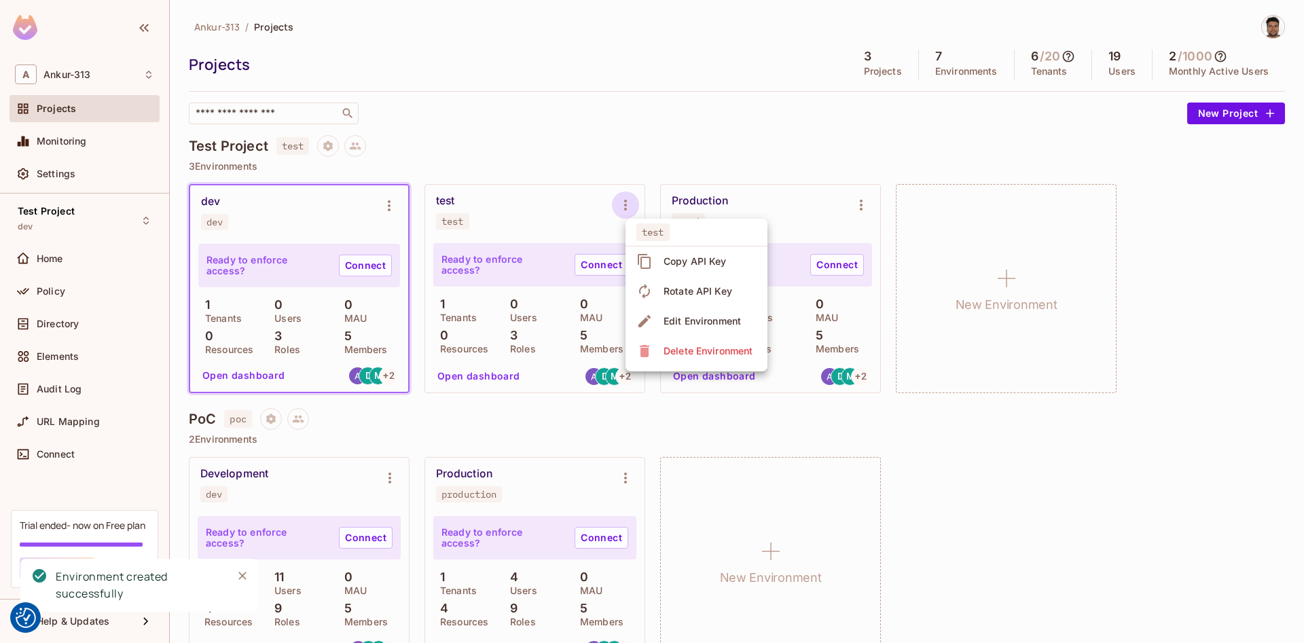
click at [484, 379] on div at bounding box center [652, 321] width 1304 height 643
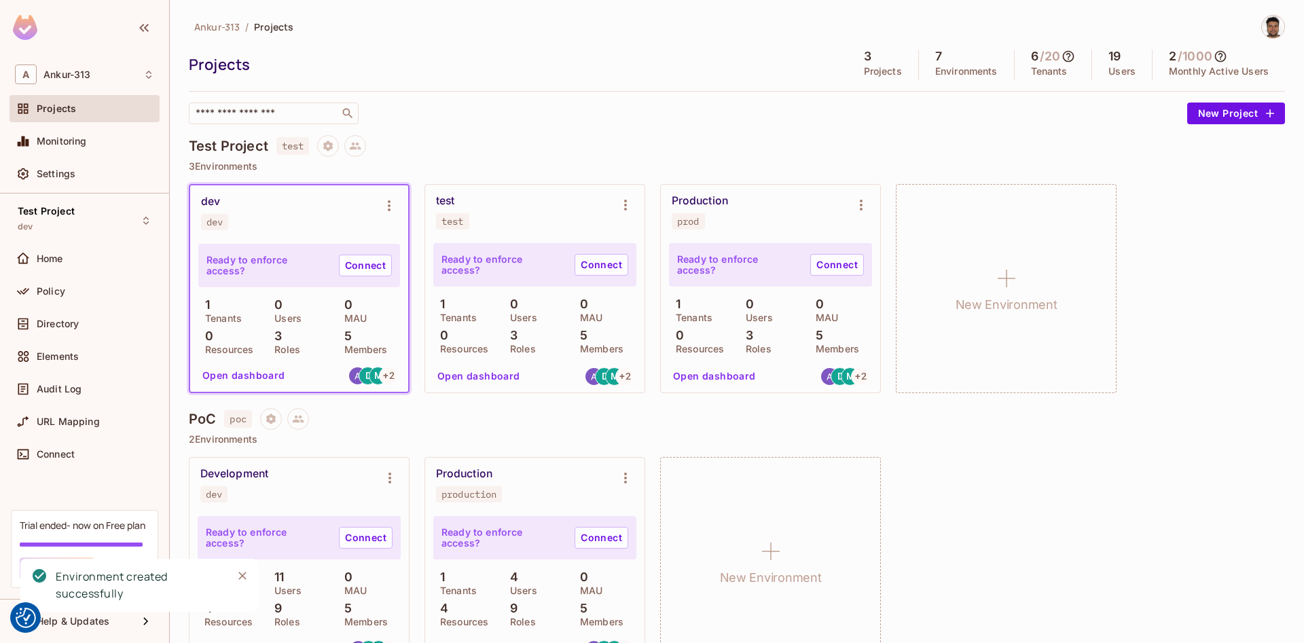
click at [465, 378] on button "Open dashboard" at bounding box center [479, 377] width 94 height 22
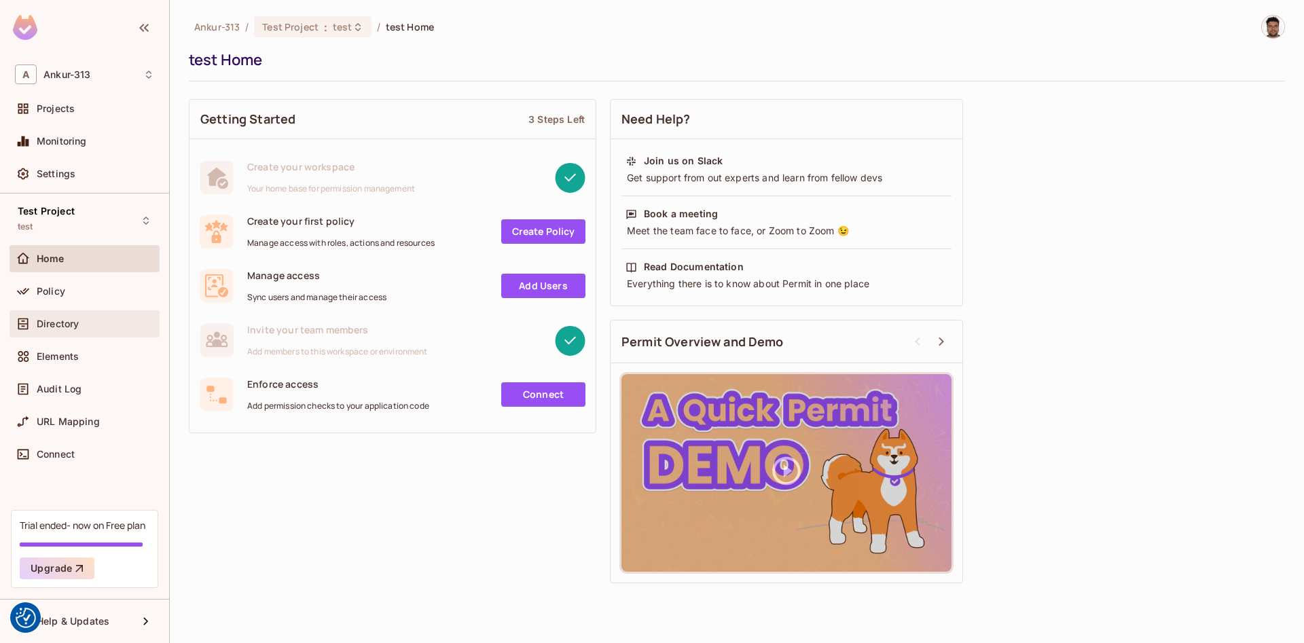
click at [53, 324] on span "Directory" at bounding box center [58, 324] width 42 height 11
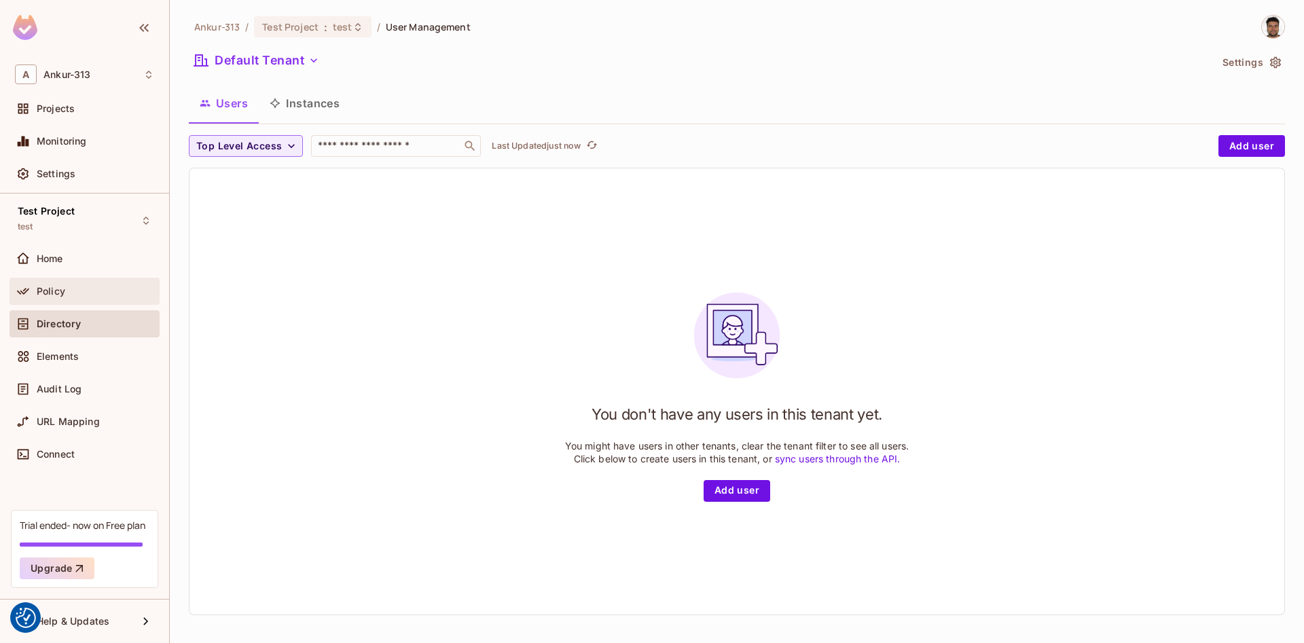
click at [53, 293] on span "Policy" at bounding box center [51, 291] width 29 height 11
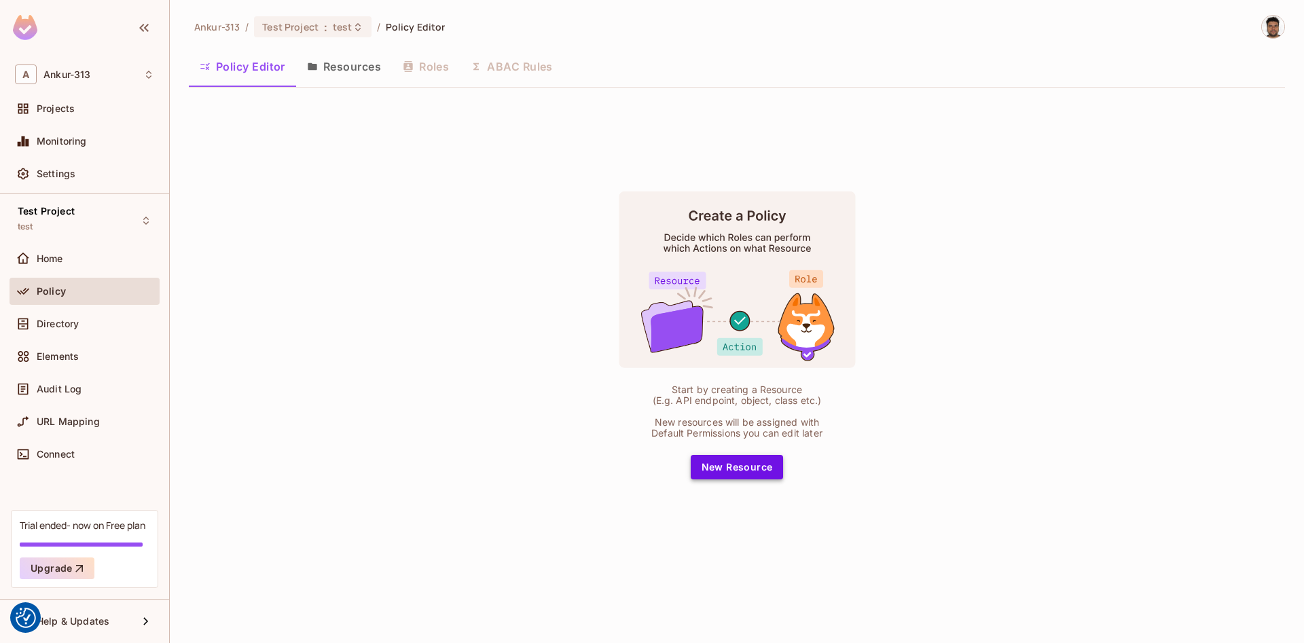
click at [741, 467] on button "New Resource" at bounding box center [737, 467] width 93 height 24
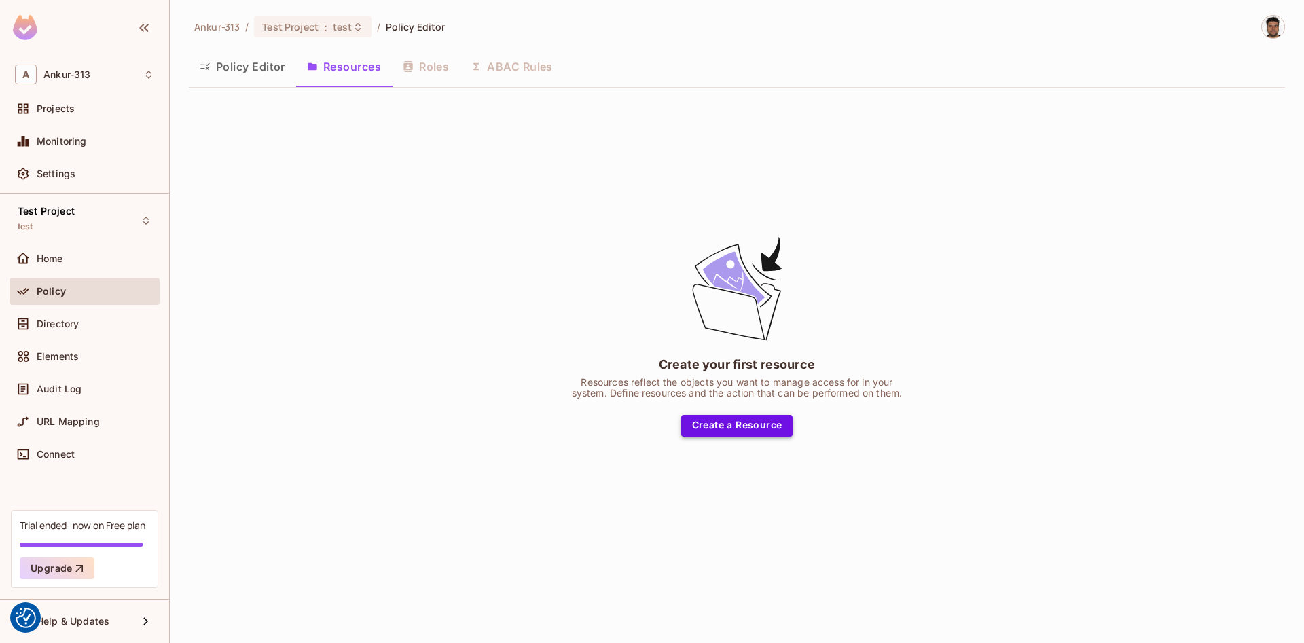
click at [713, 423] on button "Create a Resource" at bounding box center [737, 426] width 112 height 22
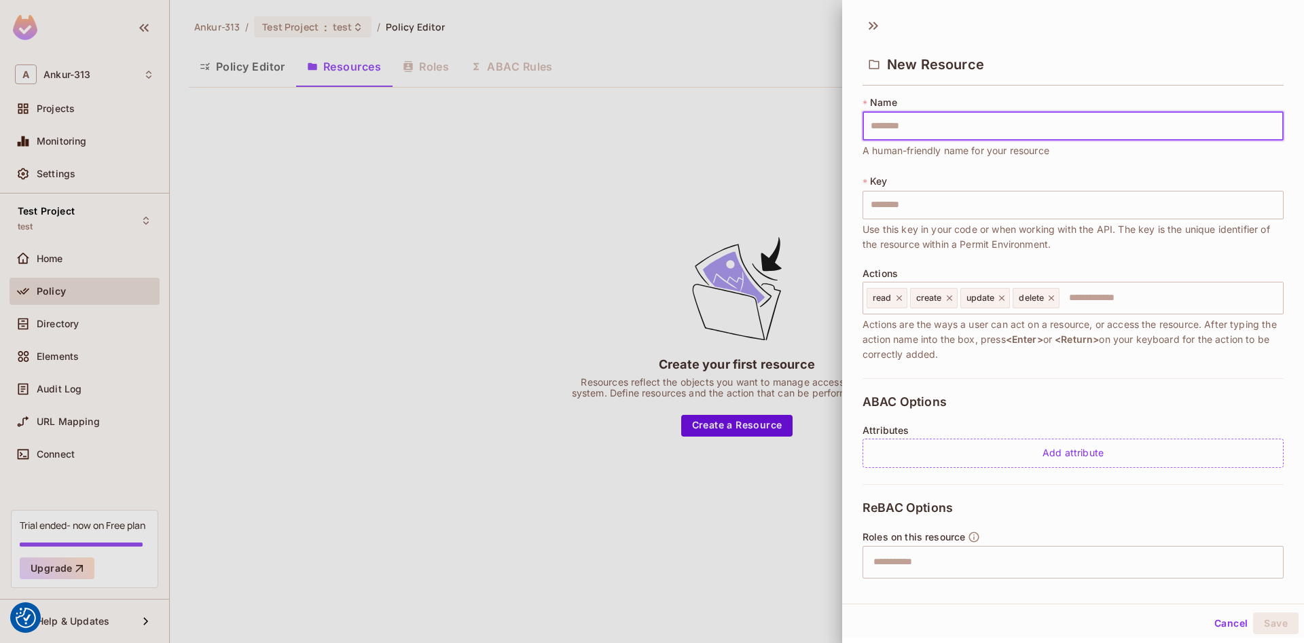
type input "*"
type input "***"
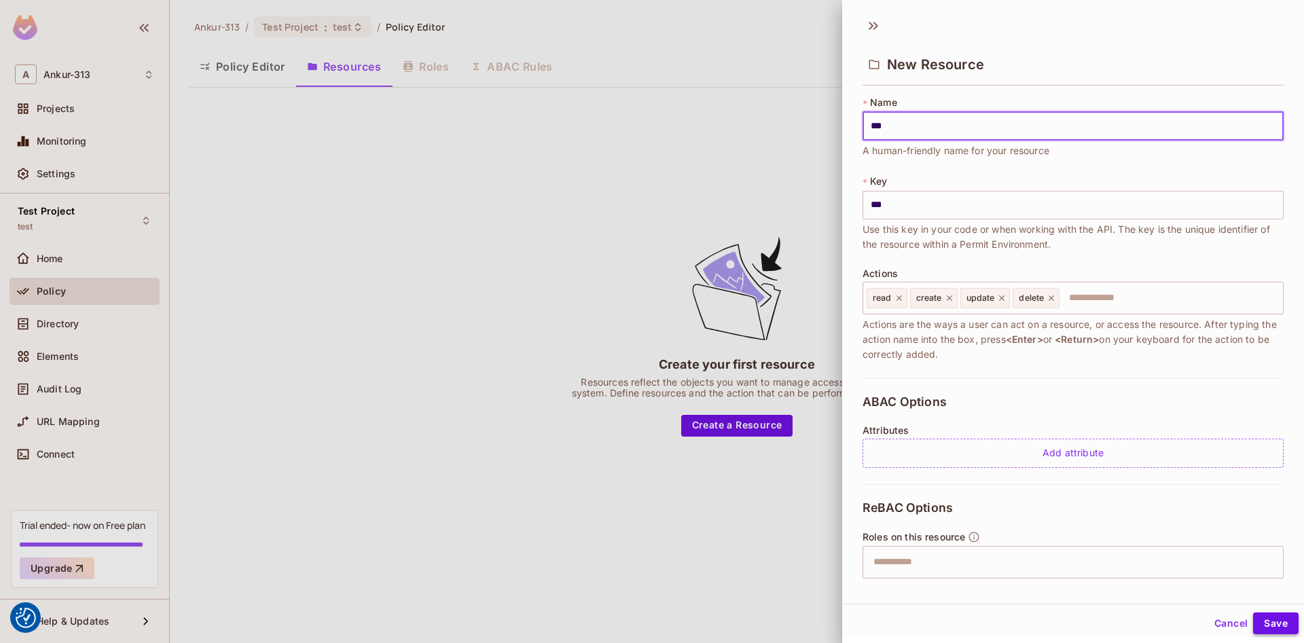
click at [1276, 625] on button "Save" at bounding box center [1276, 624] width 46 height 22
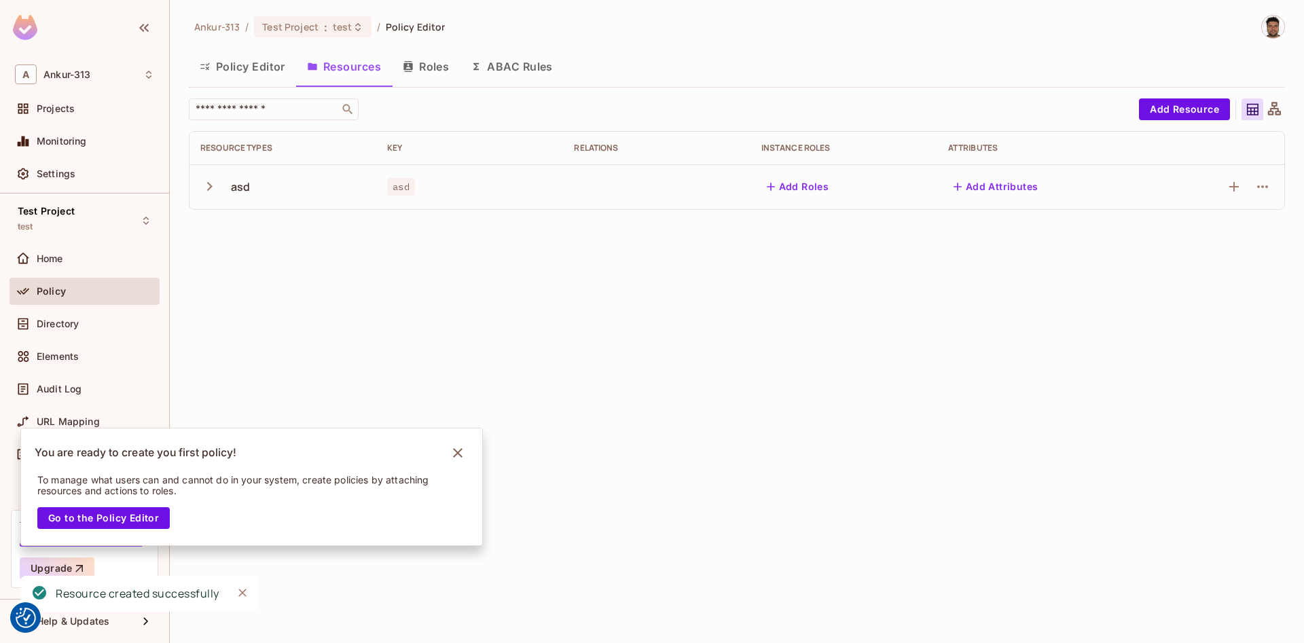
click at [231, 62] on button "Policy Editor" at bounding box center [242, 67] width 107 height 34
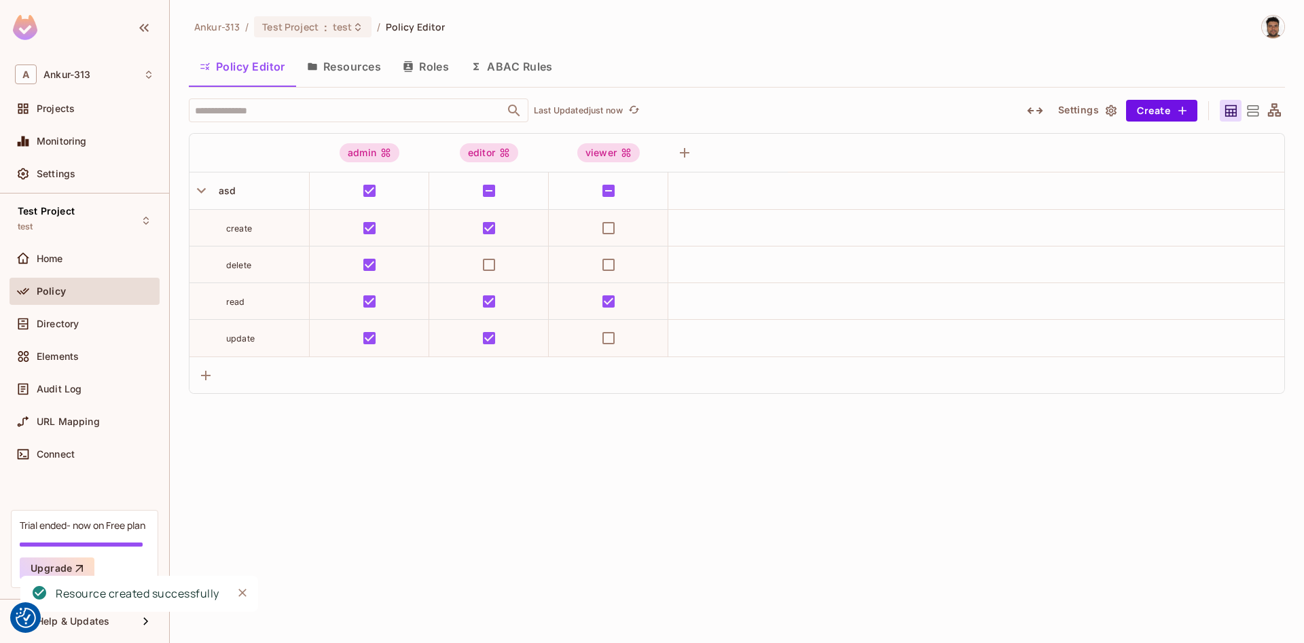
click at [1112, 111] on icon "button" at bounding box center [1112, 111] width 14 height 14
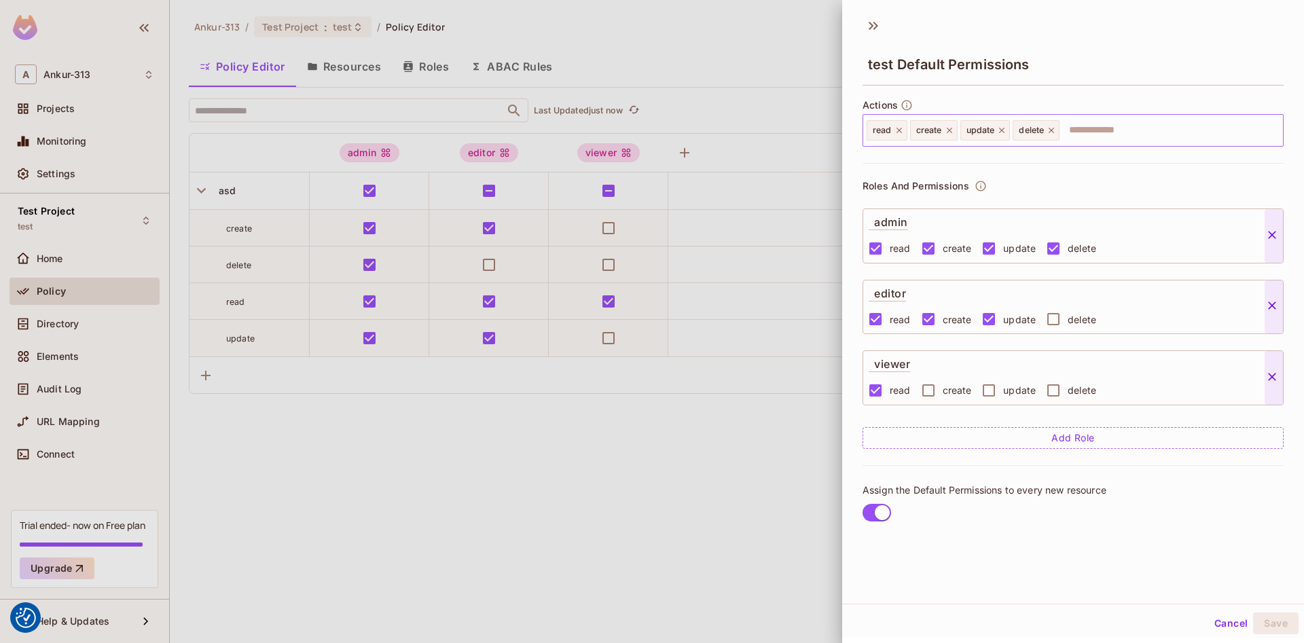
click at [1095, 124] on input "text" at bounding box center [1169, 130] width 217 height 27
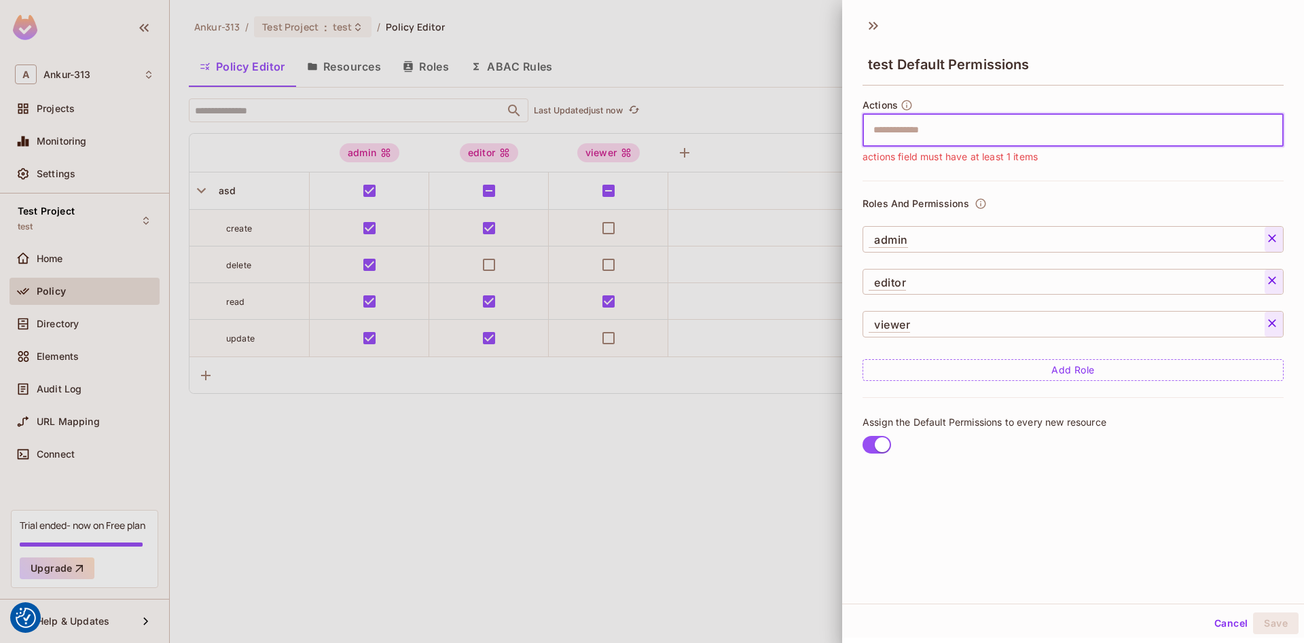
click at [1281, 239] on button at bounding box center [1274, 239] width 18 height 17
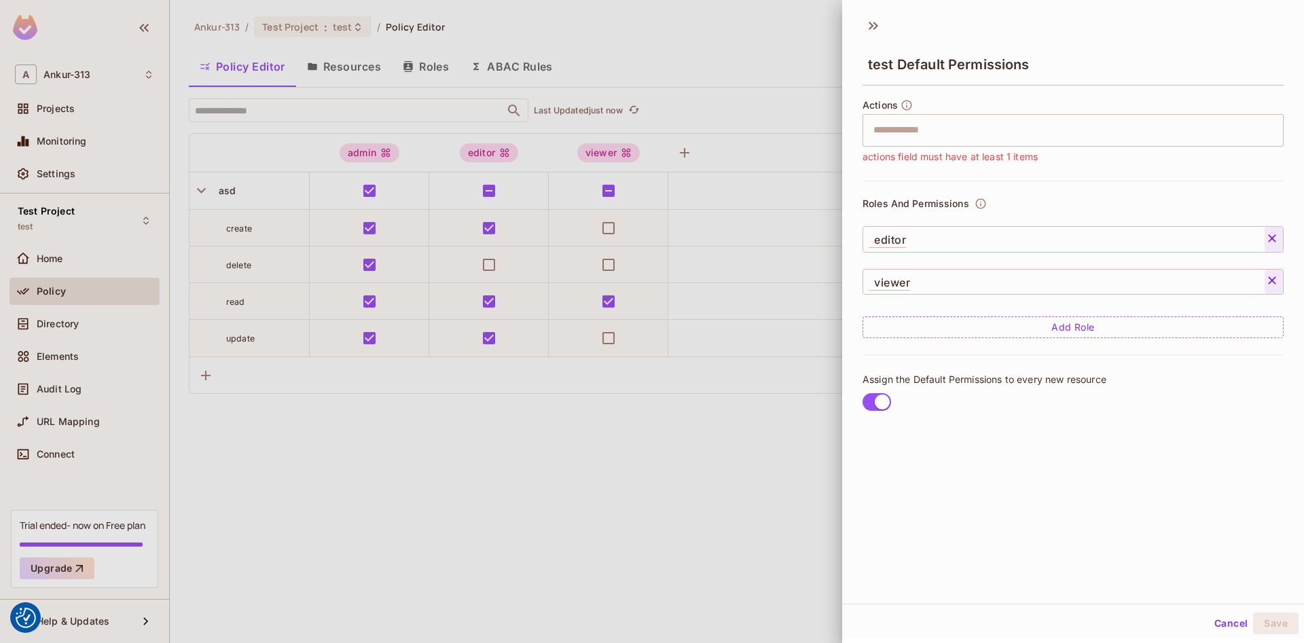
click at [1275, 243] on icon at bounding box center [1273, 239] width 14 height 14
click at [1275, 274] on icon at bounding box center [1273, 281] width 14 height 14
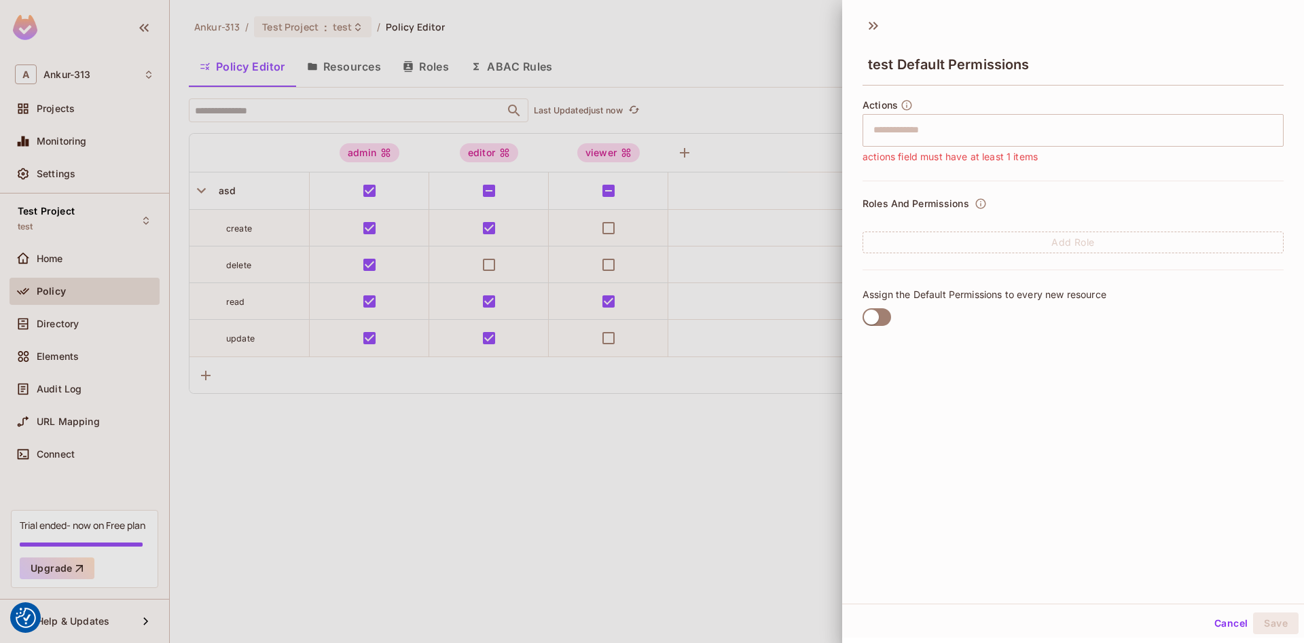
click at [907, 106] on icon "button" at bounding box center [907, 105] width 12 height 12
click at [977, 202] on icon at bounding box center [981, 204] width 12 height 12
click at [48, 219] on div at bounding box center [652, 321] width 1304 height 643
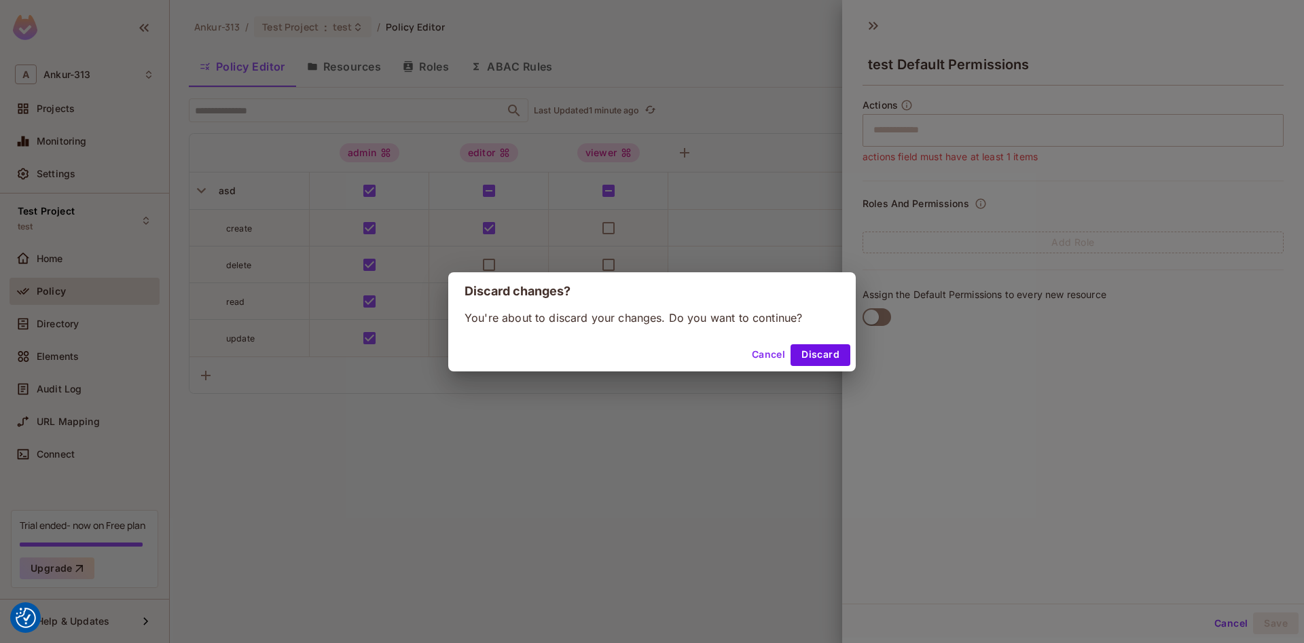
click at [35, 226] on div "Discard changes? You're about to discard your changes. Do you want to continue?…" at bounding box center [652, 321] width 1304 height 643
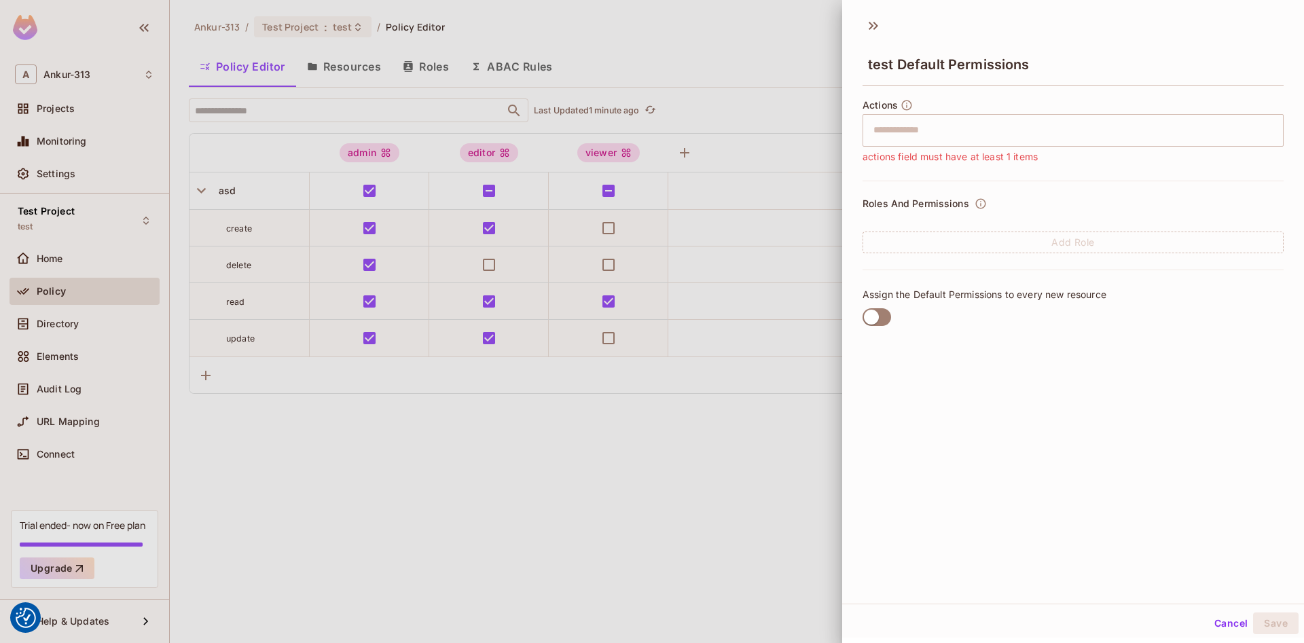
click at [40, 210] on div at bounding box center [652, 321] width 1304 height 643
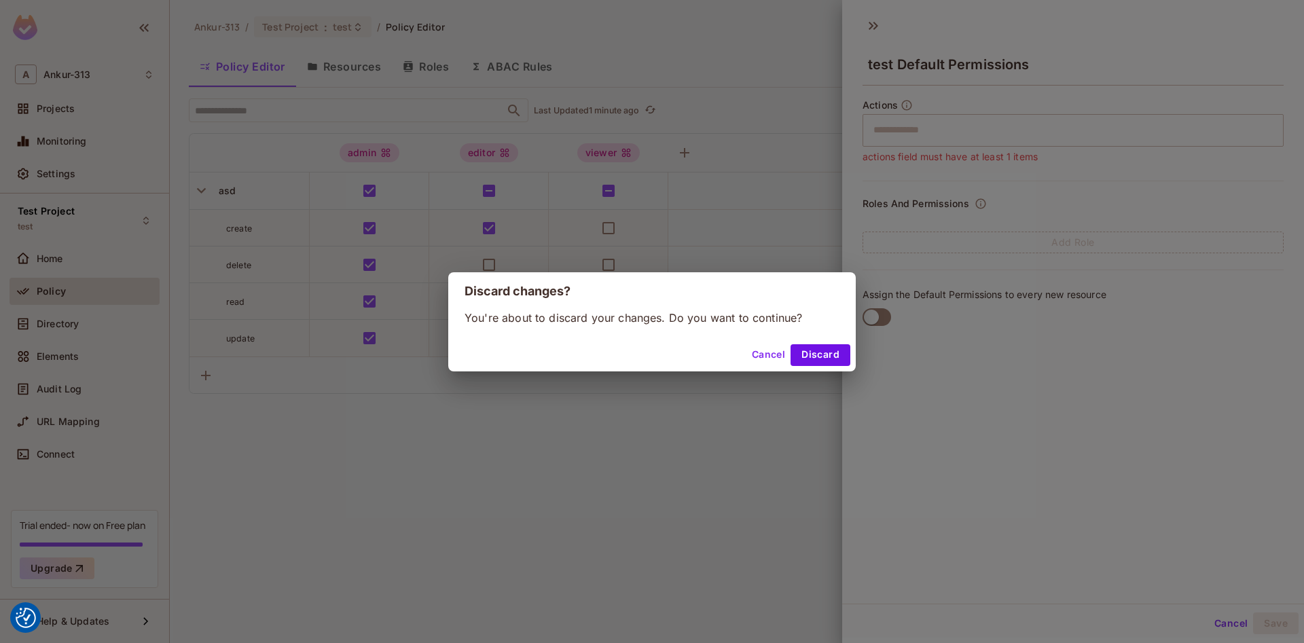
click at [817, 355] on button "Discard" at bounding box center [821, 355] width 60 height 22
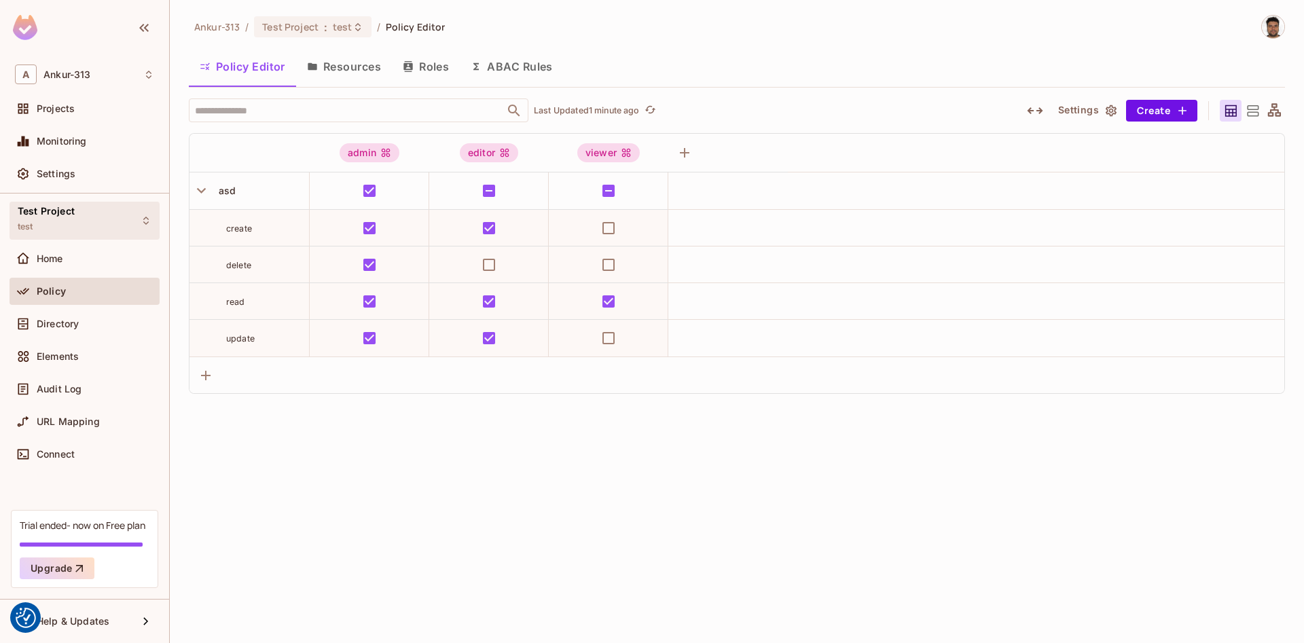
click at [33, 222] on span "test" at bounding box center [26, 226] width 16 height 11
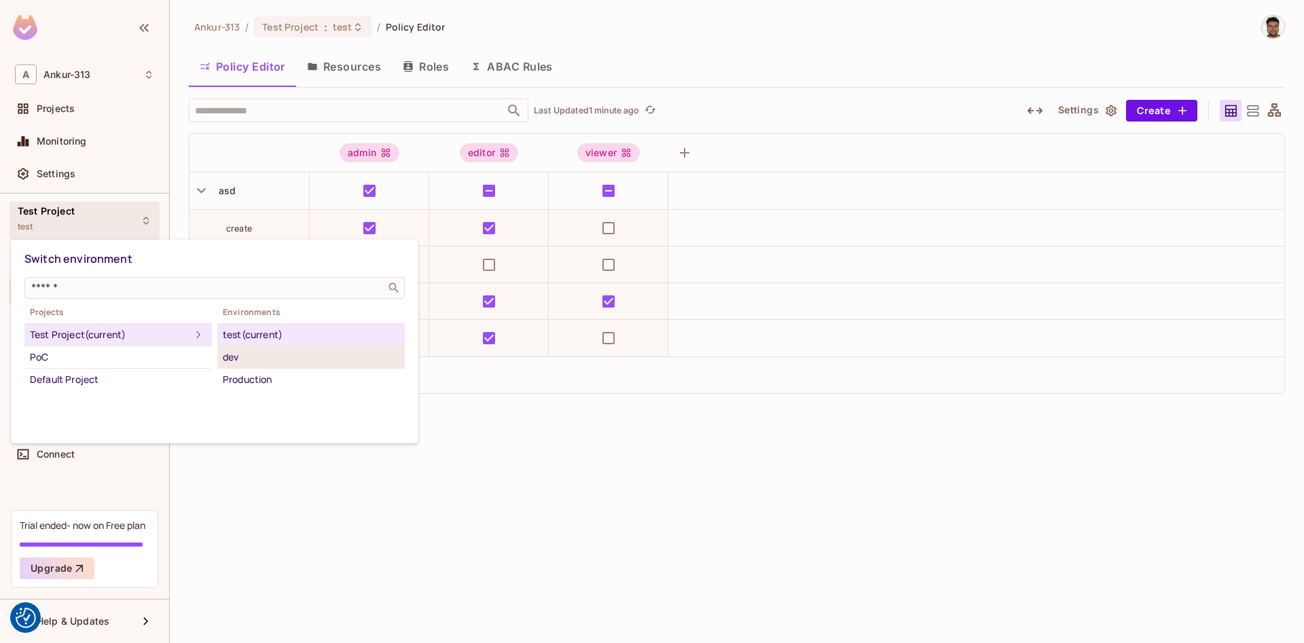
click at [242, 355] on div "dev" at bounding box center [311, 357] width 177 height 16
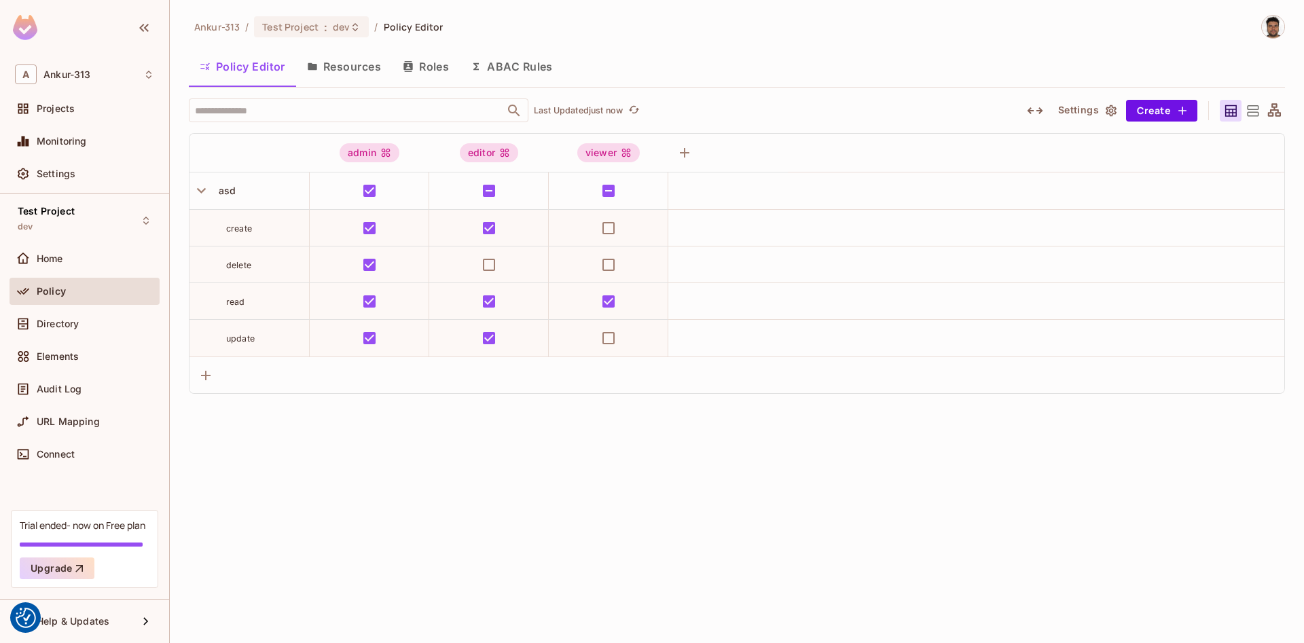
click at [1111, 115] on icon "button" at bounding box center [1111, 111] width 11 height 12
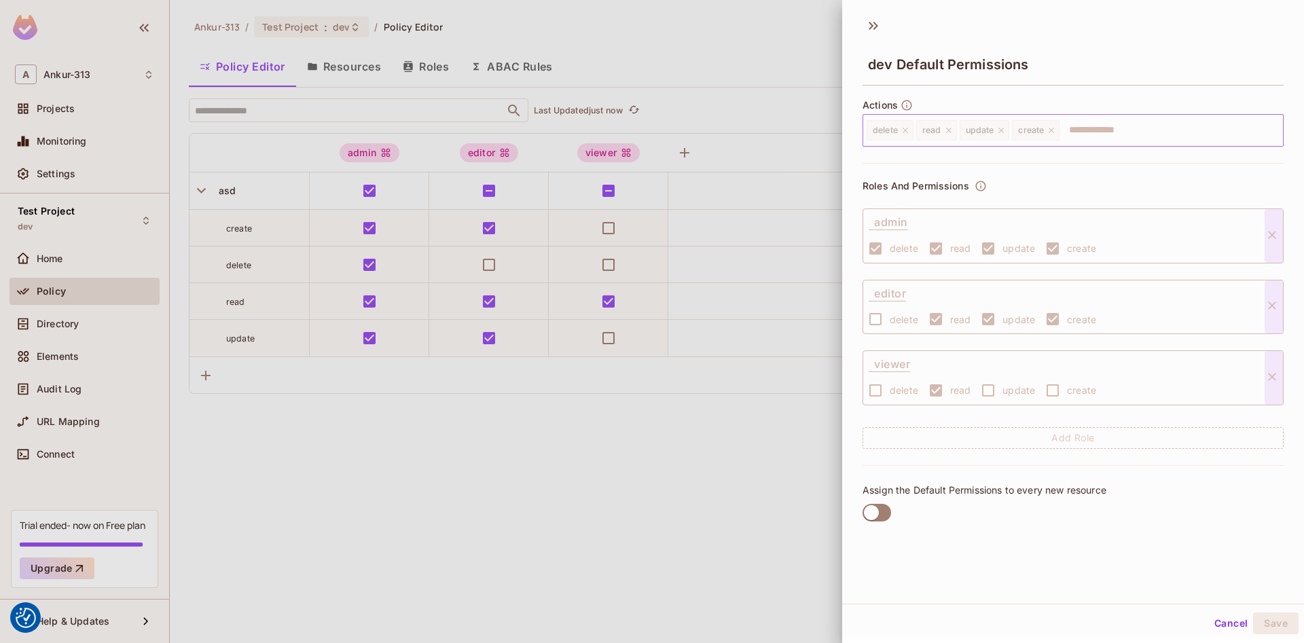
click at [1035, 128] on div "delete read update create ​" at bounding box center [1073, 130] width 421 height 33
click at [1232, 624] on button "Cancel" at bounding box center [1231, 624] width 44 height 22
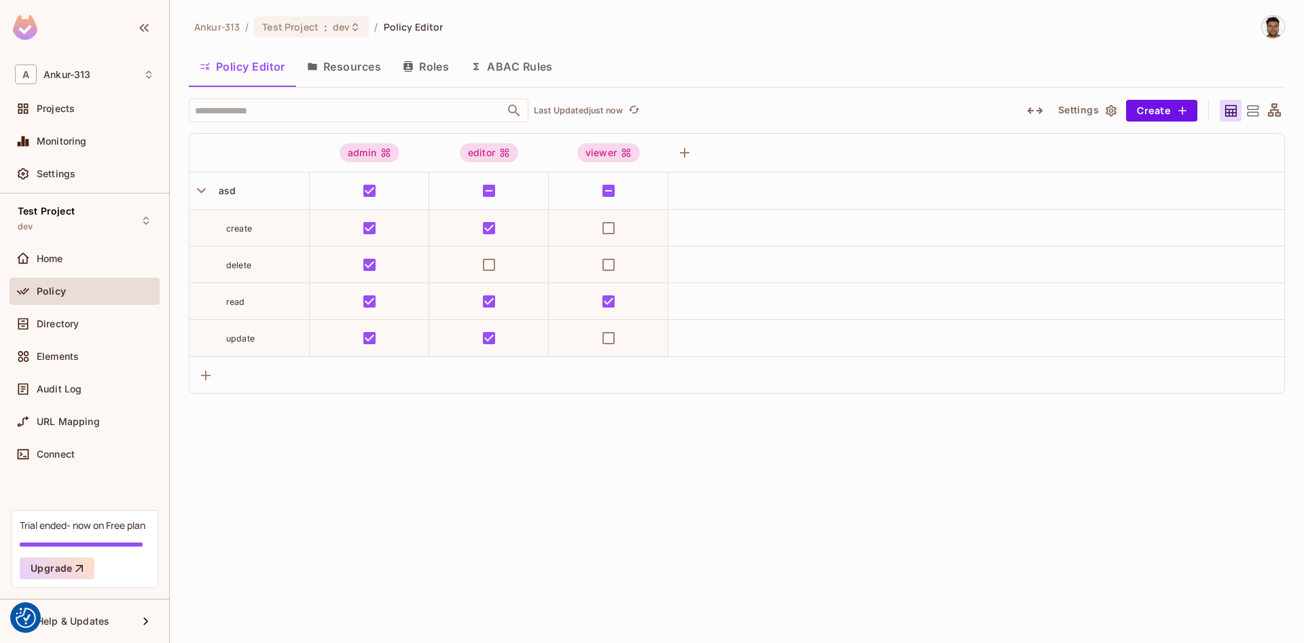
click at [319, 66] on button "Resources" at bounding box center [344, 67] width 96 height 34
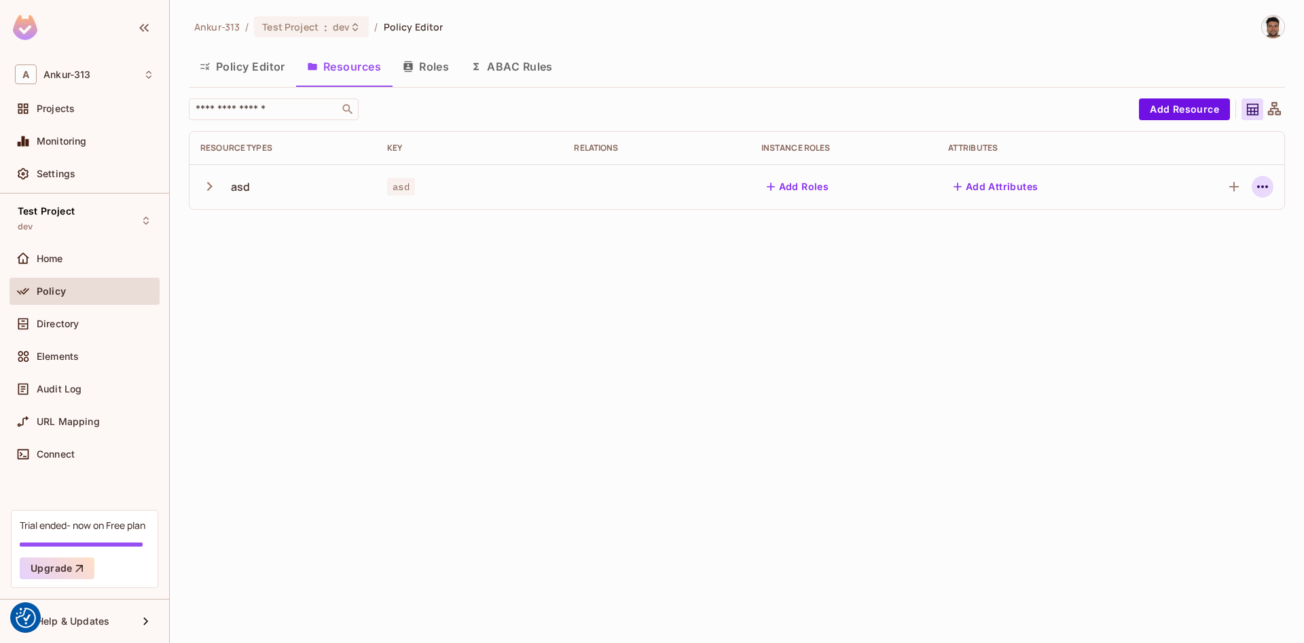
click at [1253, 190] on button "button" at bounding box center [1263, 187] width 22 height 22
click at [1199, 276] on div "Delete Resource" at bounding box center [1209, 271] width 75 height 14
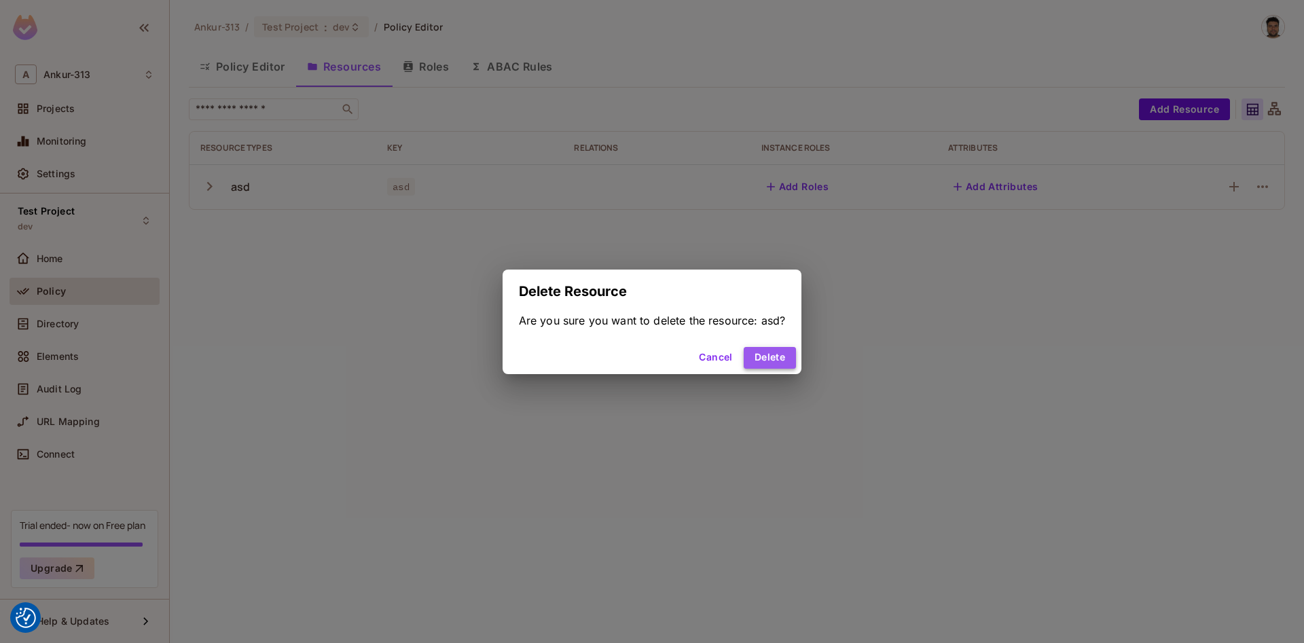
click at [785, 364] on button "Delete" at bounding box center [770, 358] width 52 height 22
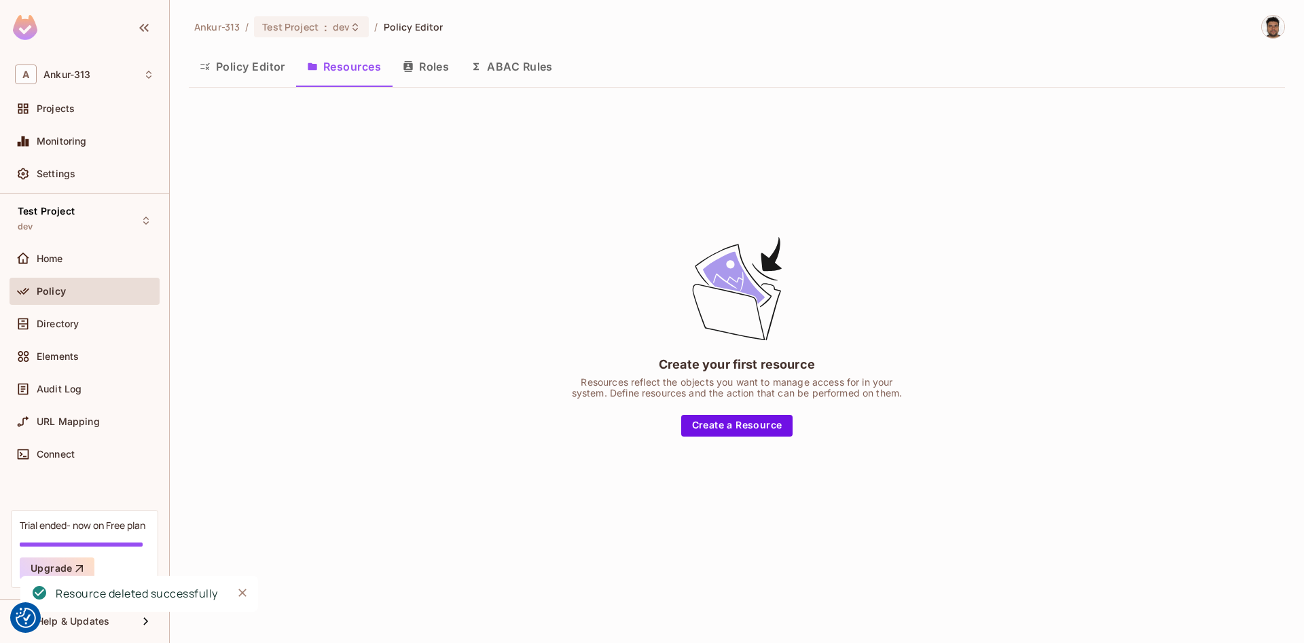
click at [222, 70] on button "Policy Editor" at bounding box center [242, 67] width 107 height 34
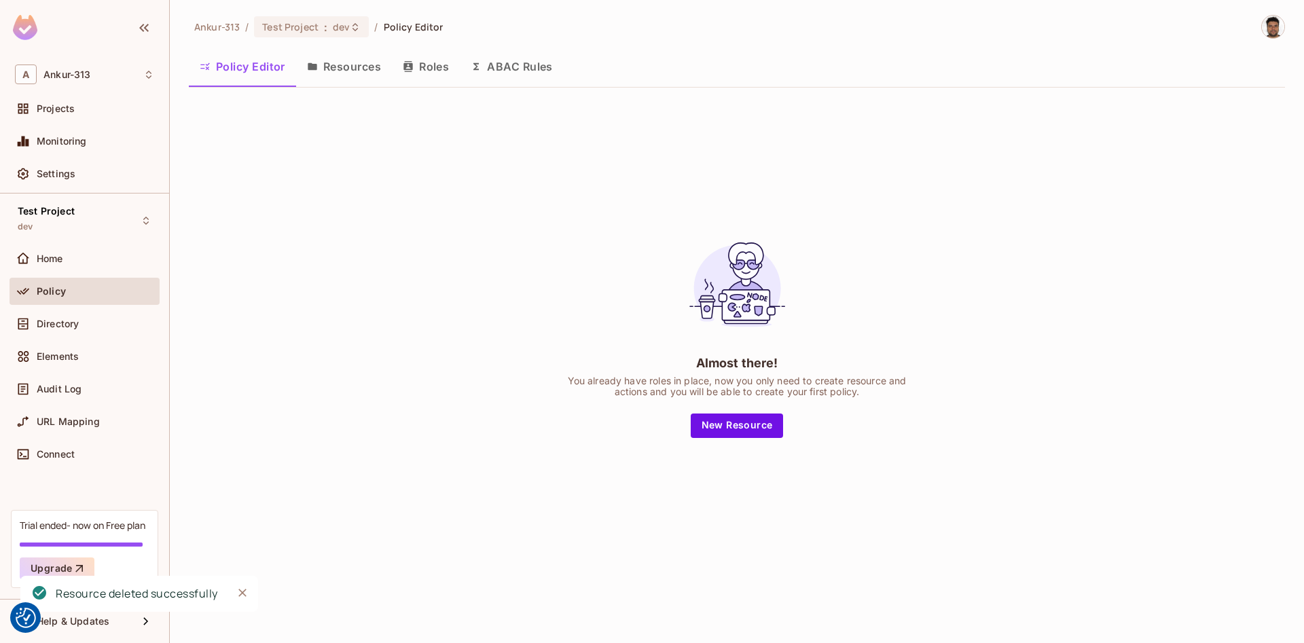
click at [359, 67] on button "Resources" at bounding box center [344, 67] width 96 height 34
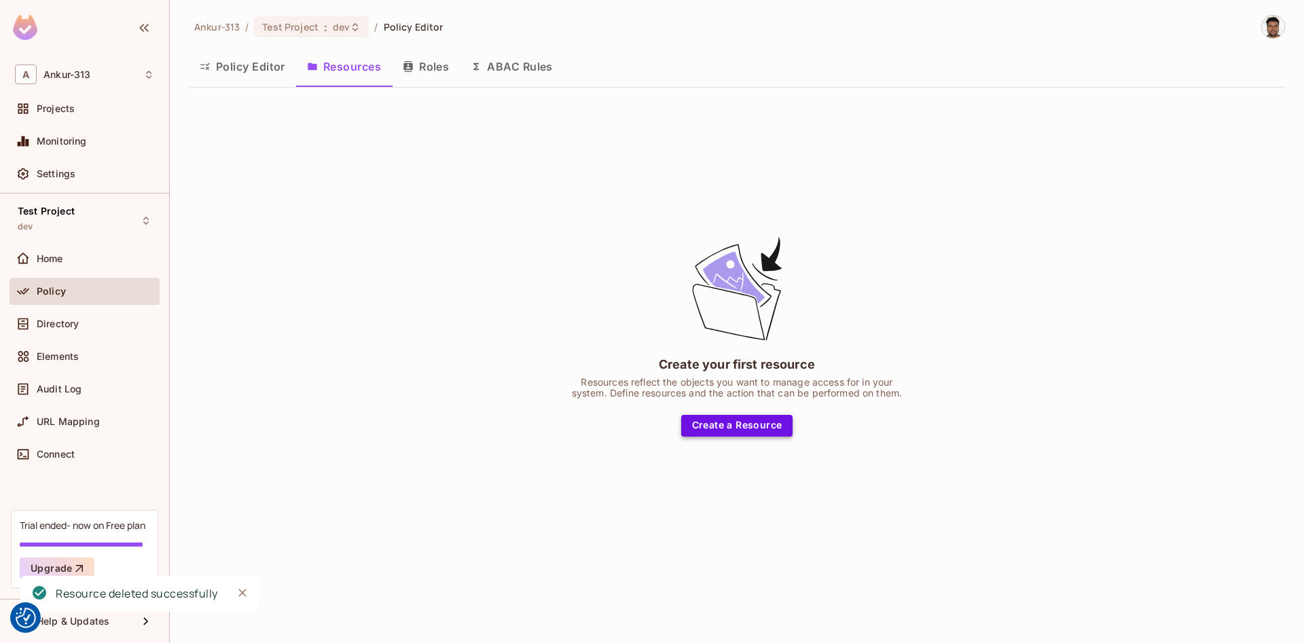
click at [767, 433] on button "Create a Resource" at bounding box center [737, 426] width 112 height 22
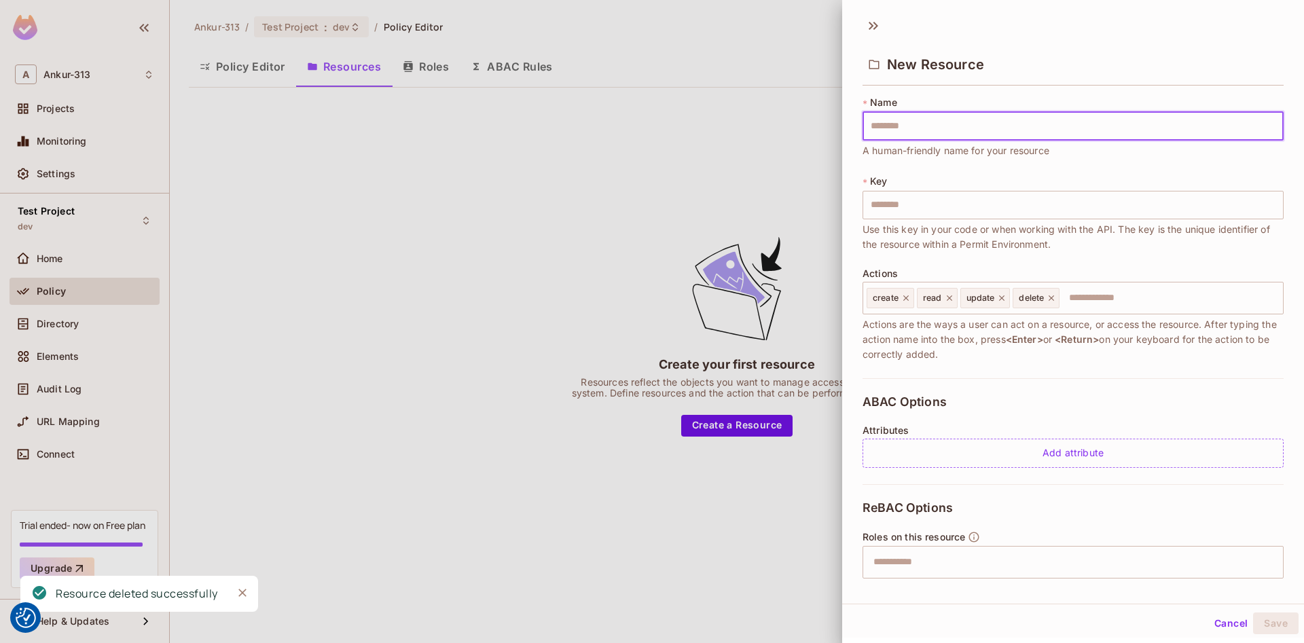
type input "*"
type input "***"
type input "****"
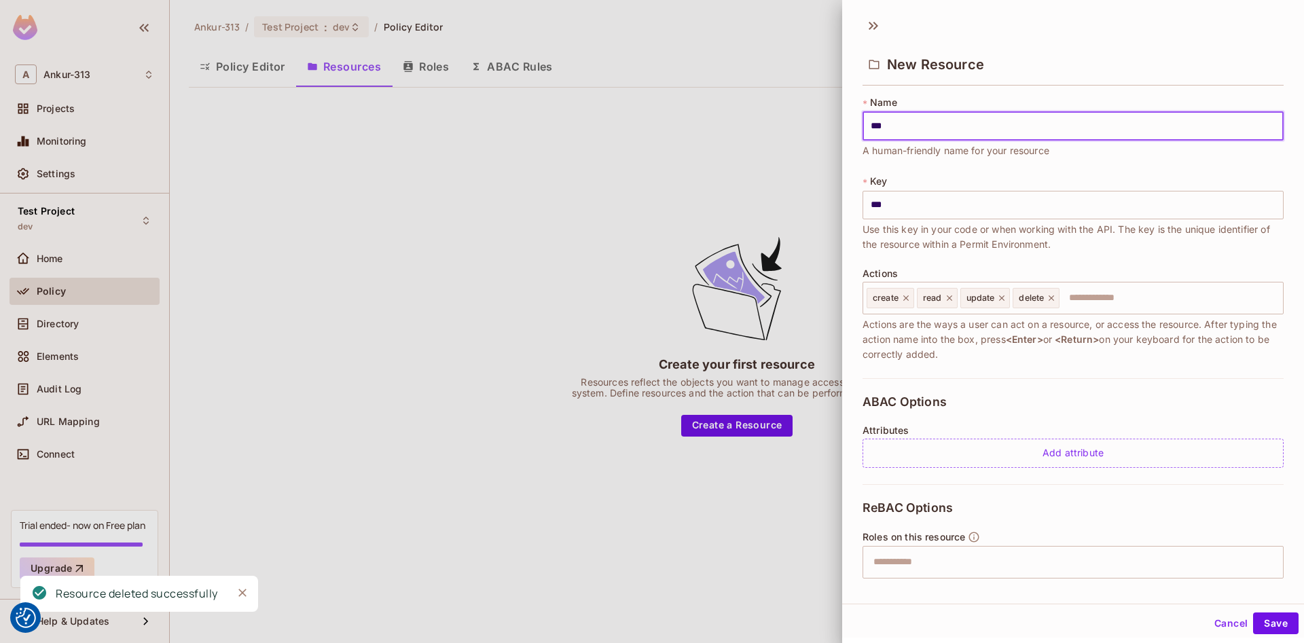
type input "****"
type input "*****"
type input "******"
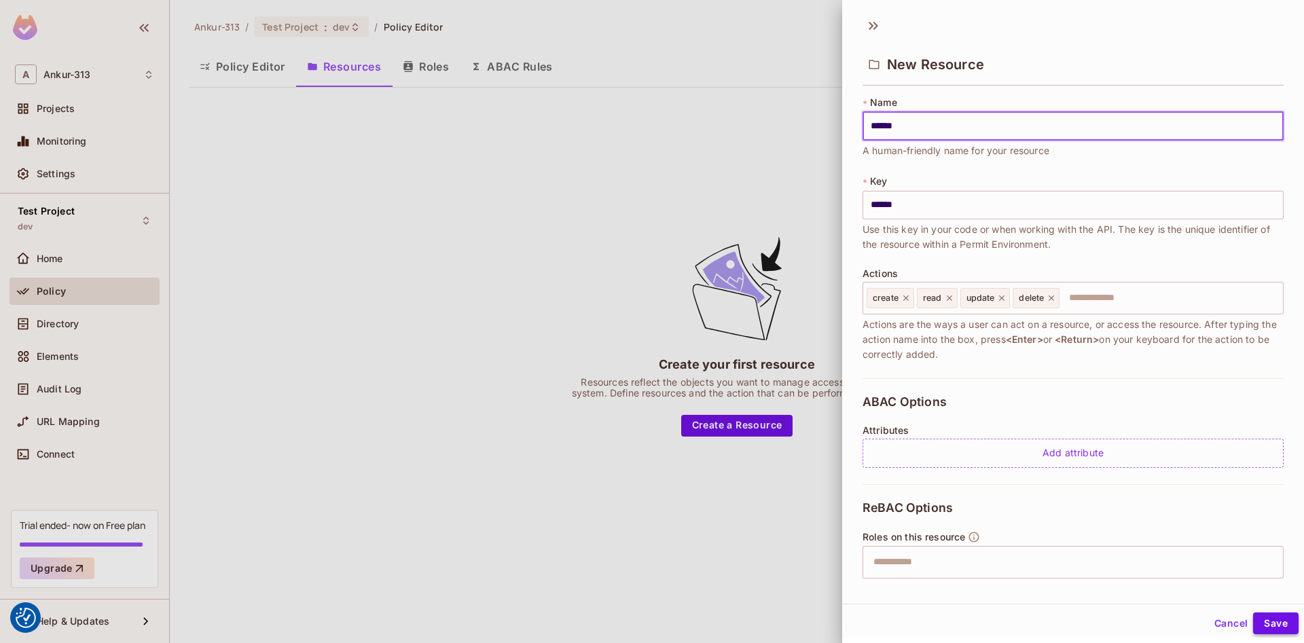
type input "******"
click at [1285, 627] on button "Save" at bounding box center [1276, 624] width 46 height 22
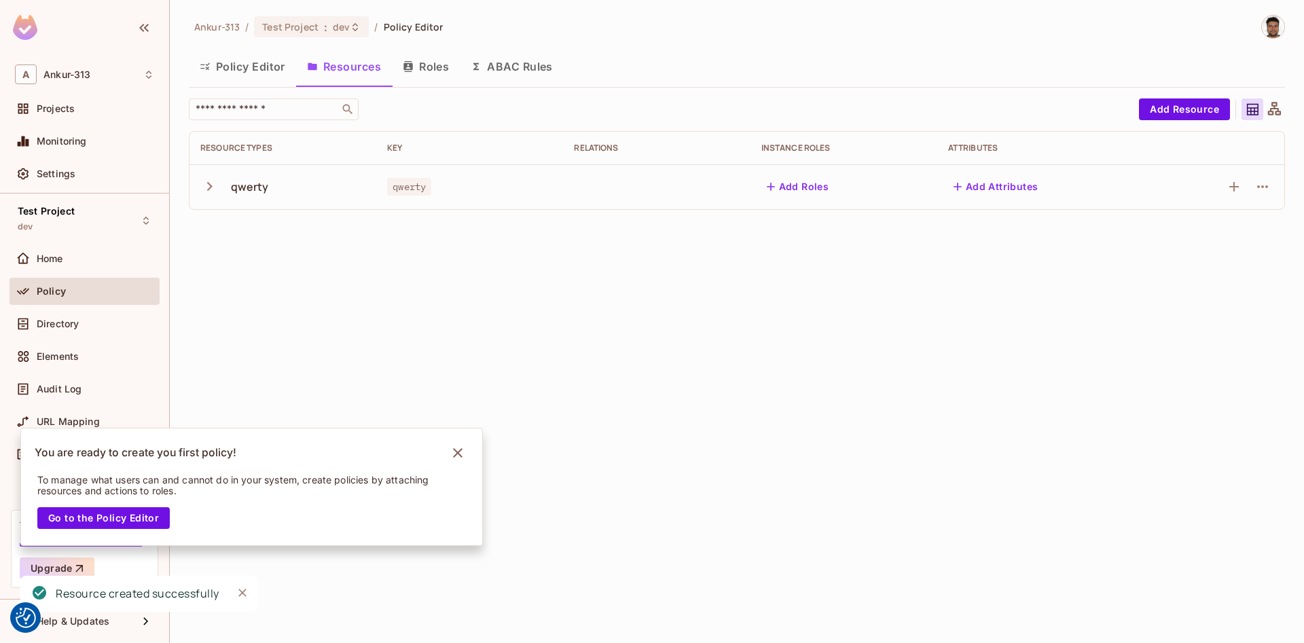
click at [266, 71] on button "Policy Editor" at bounding box center [242, 67] width 107 height 34
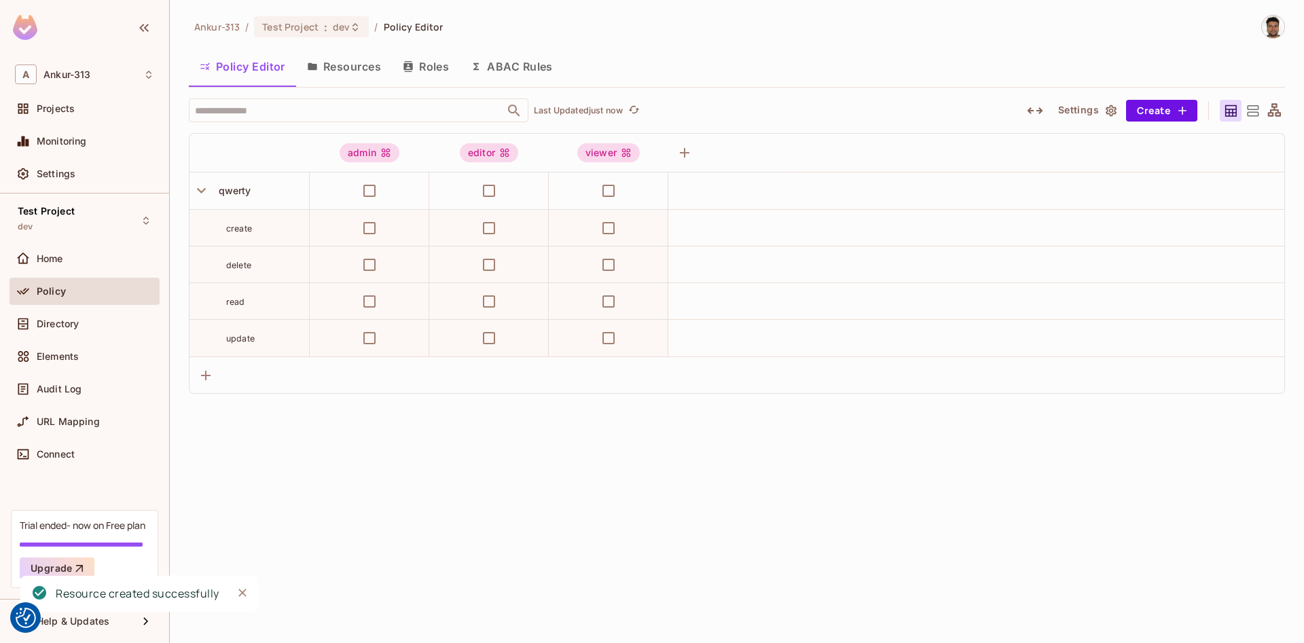
click at [1113, 109] on icon "button" at bounding box center [1112, 111] width 14 height 14
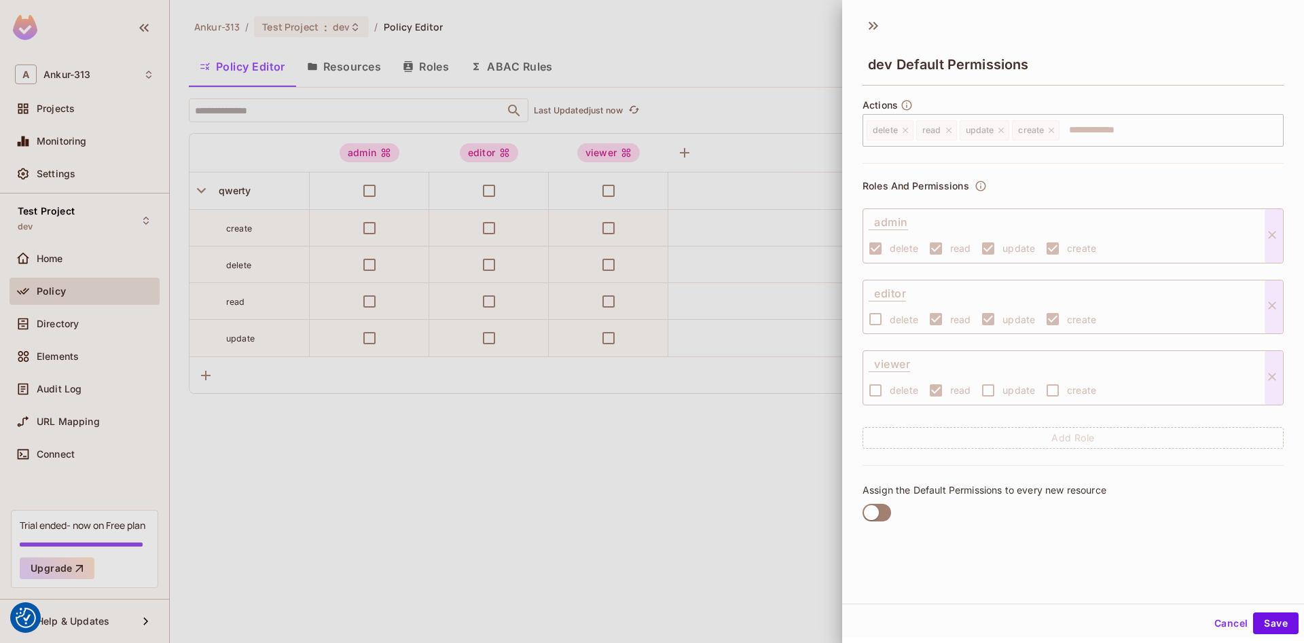
click at [1217, 620] on button "Cancel" at bounding box center [1231, 624] width 44 height 22
